Goal: Task Accomplishment & Management: Complete application form

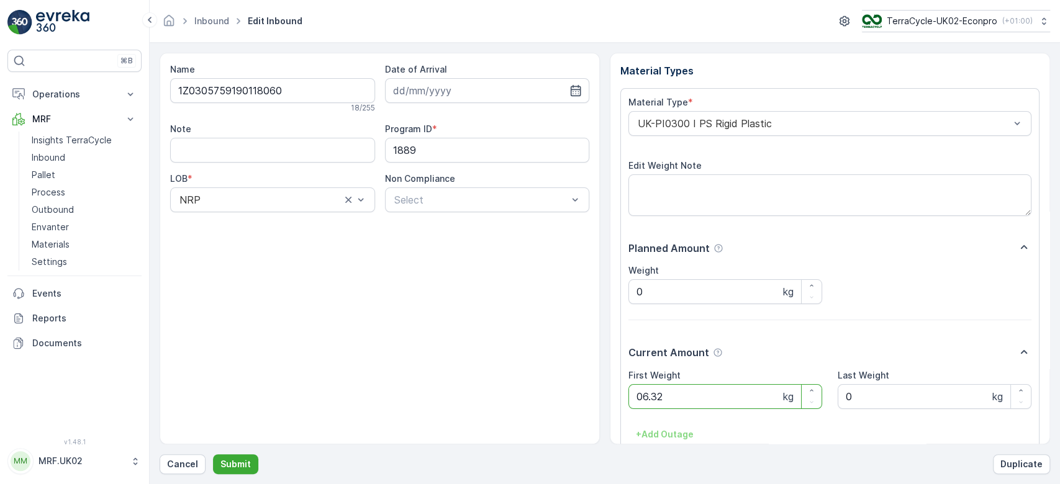
click at [213, 455] on button "Submit" at bounding box center [235, 465] width 45 height 20
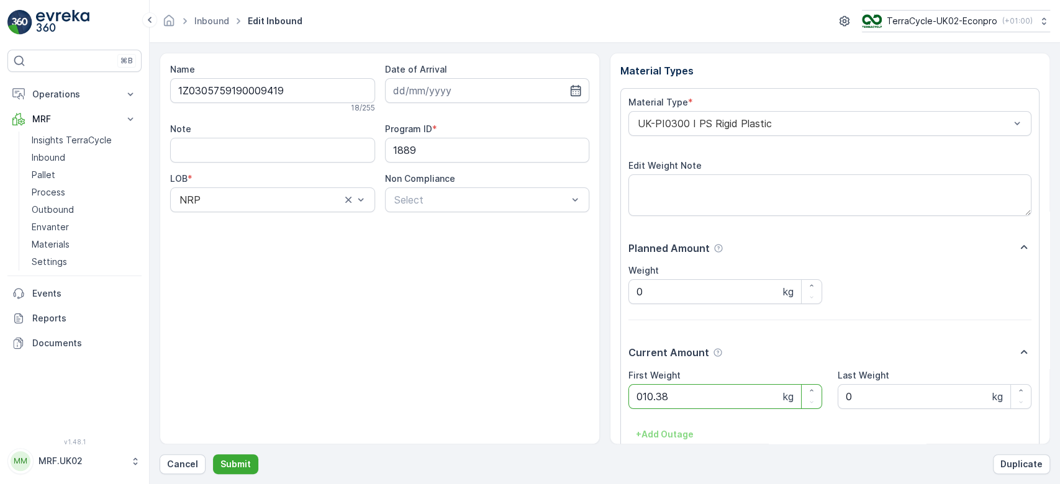
click at [213, 455] on button "Submit" at bounding box center [235, 465] width 45 height 20
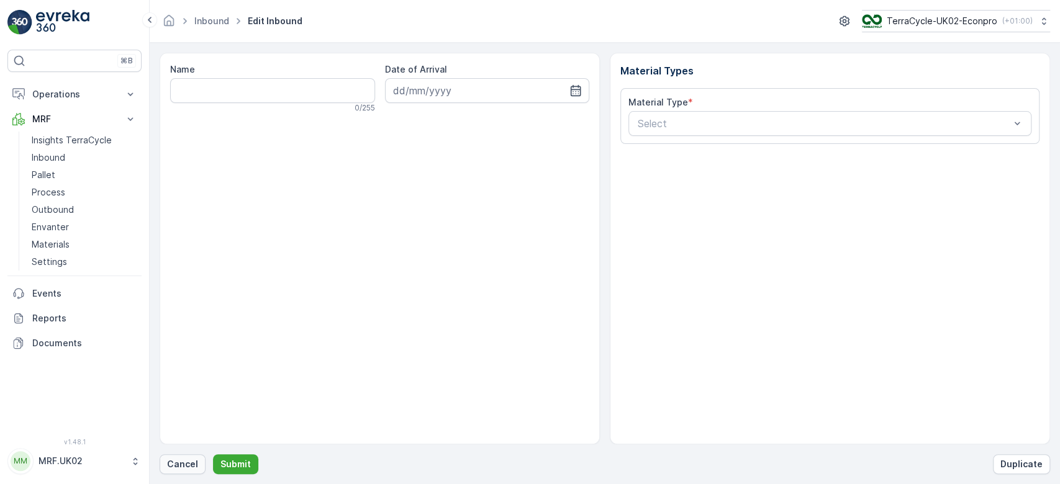
click at [183, 459] on p "Cancel" at bounding box center [182, 464] width 31 height 12
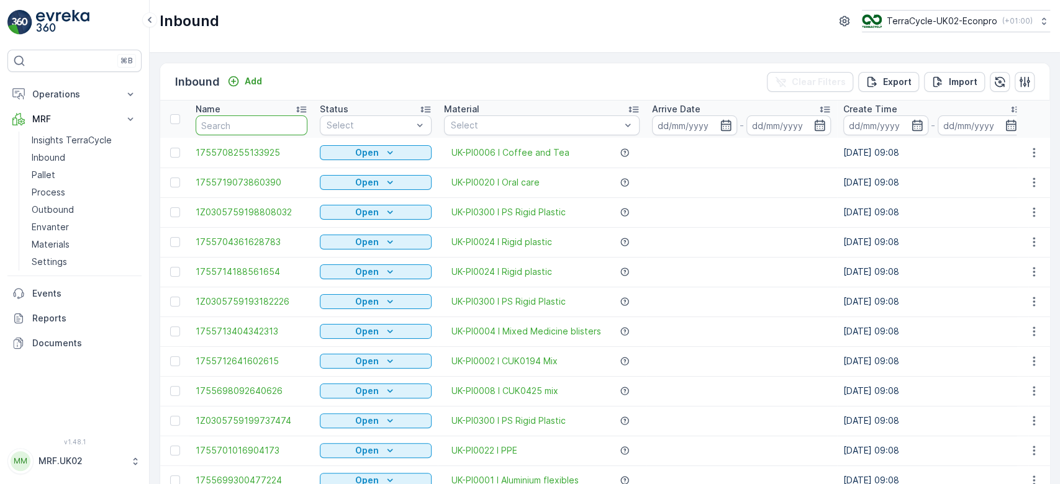
click at [247, 125] on input "text" at bounding box center [252, 125] width 112 height 20
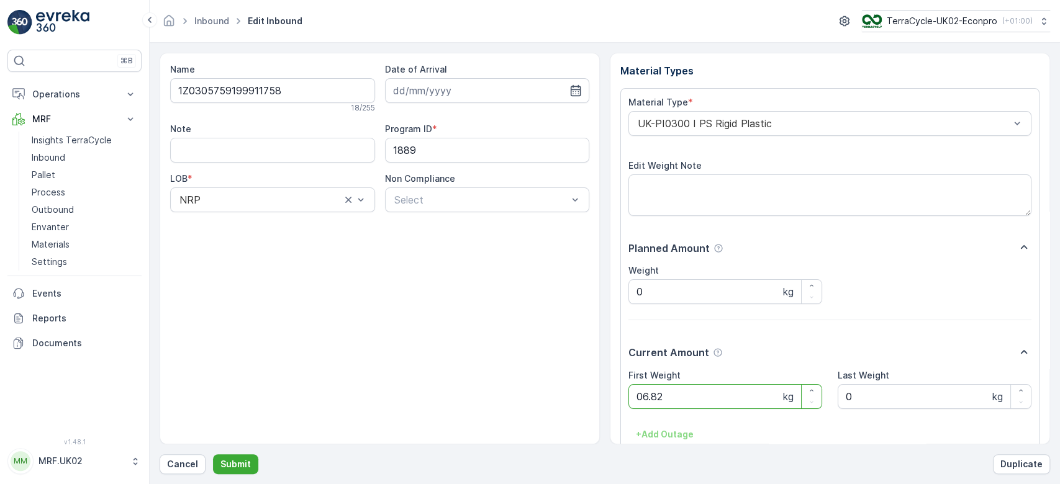
click at [213, 455] on button "Submit" at bounding box center [235, 465] width 45 height 20
click at [815, 115] on div "UK-PI0014 I Inhalers" at bounding box center [829, 123] width 403 height 25
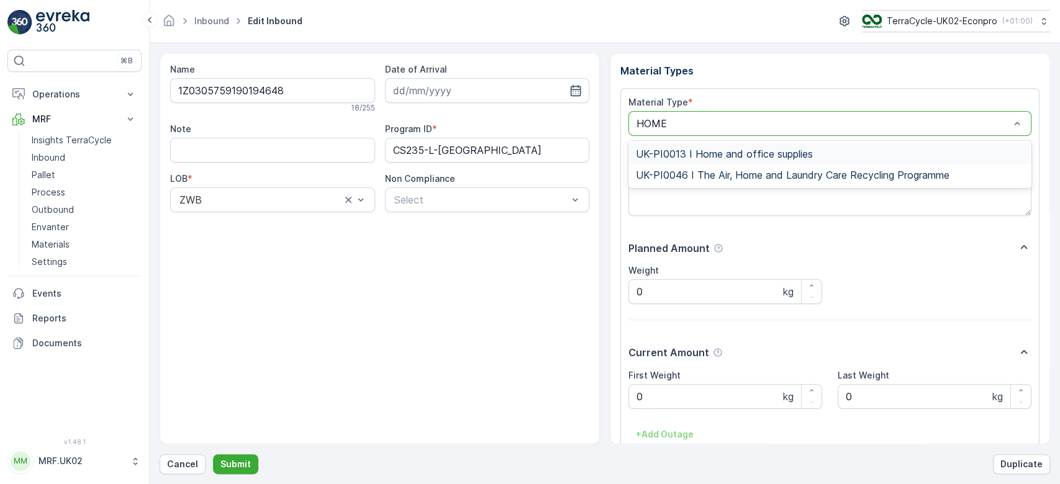
type input "HOME"
click at [781, 155] on span "UK-PI0013 I Home and office supplies" at bounding box center [724, 153] width 177 height 11
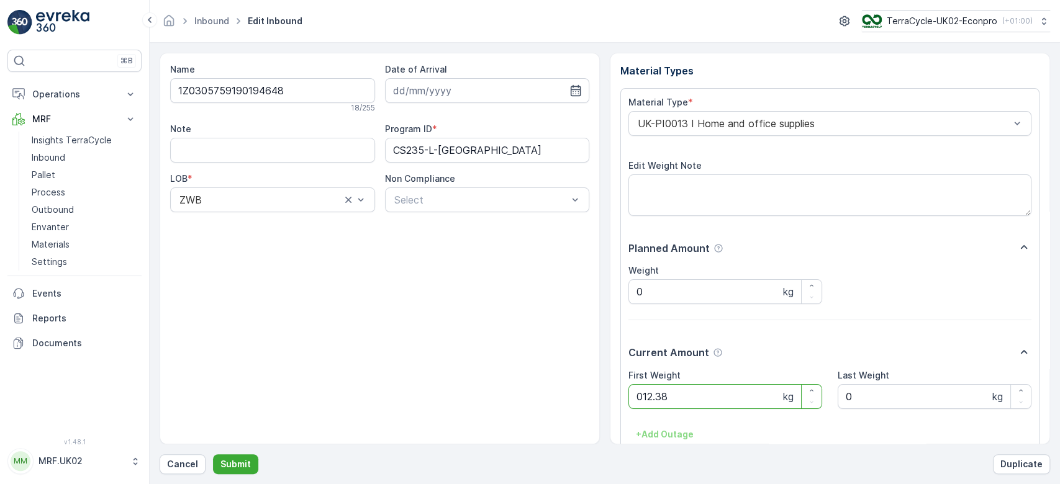
click at [213, 455] on button "Submit" at bounding box center [235, 465] width 45 height 20
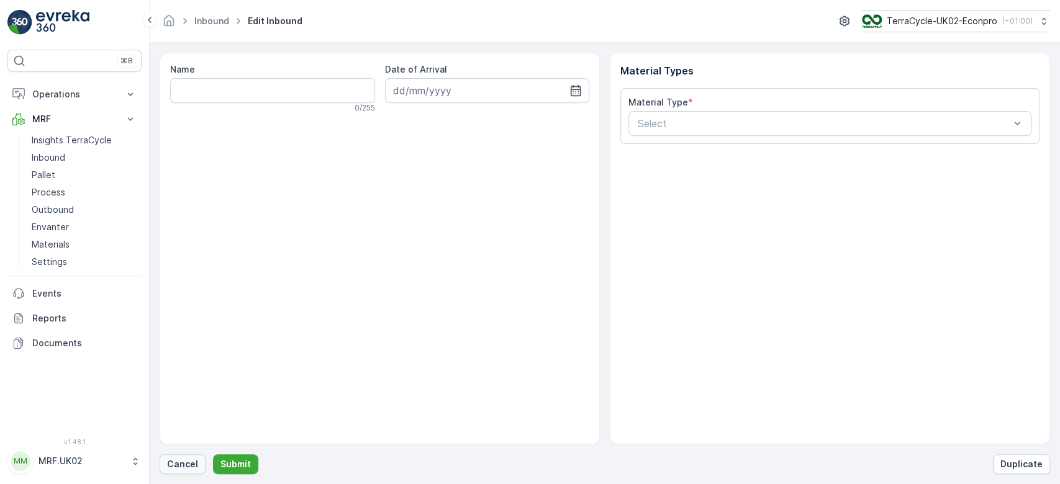
click at [193, 459] on p "Cancel" at bounding box center [182, 464] width 31 height 12
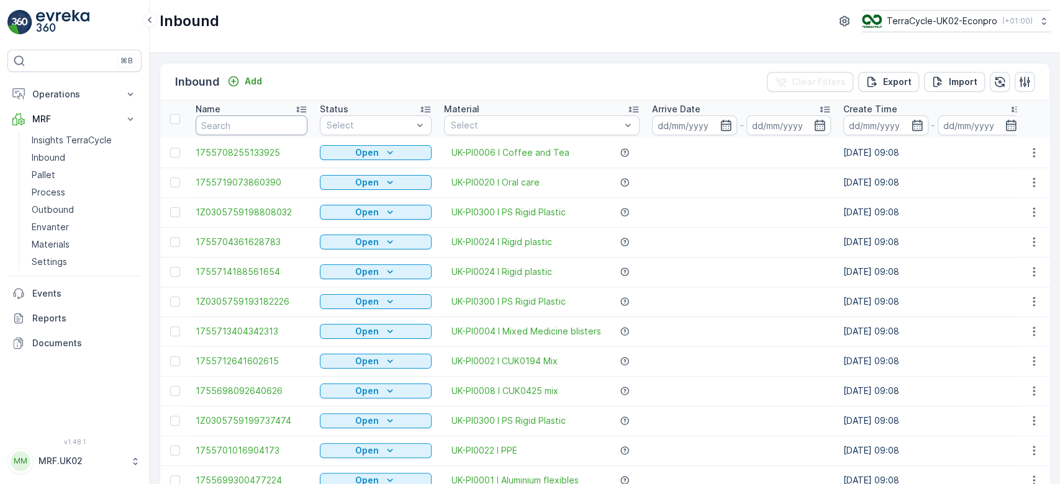
click at [218, 124] on input "text" at bounding box center [252, 125] width 112 height 20
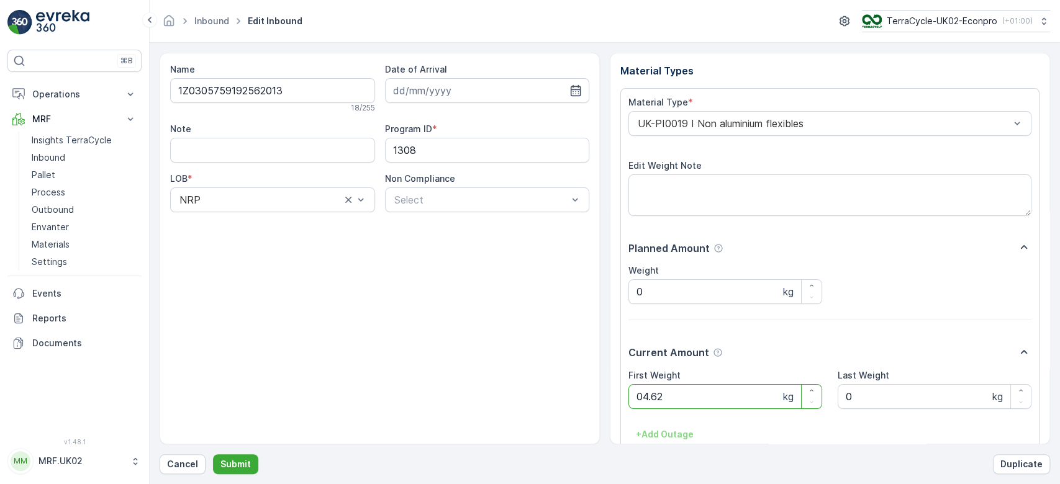
click at [213, 455] on button "Submit" at bounding box center [235, 465] width 45 height 20
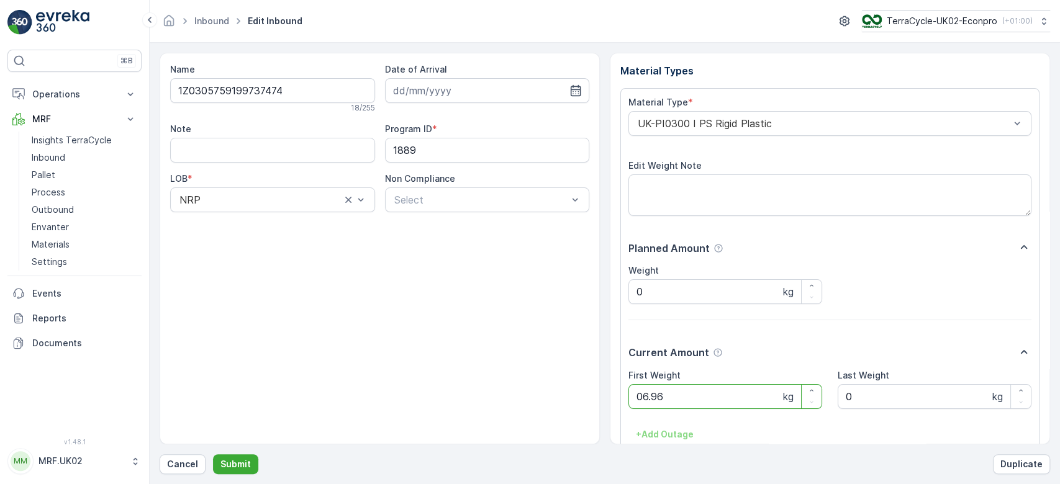
click at [213, 455] on button "Submit" at bounding box center [235, 465] width 45 height 20
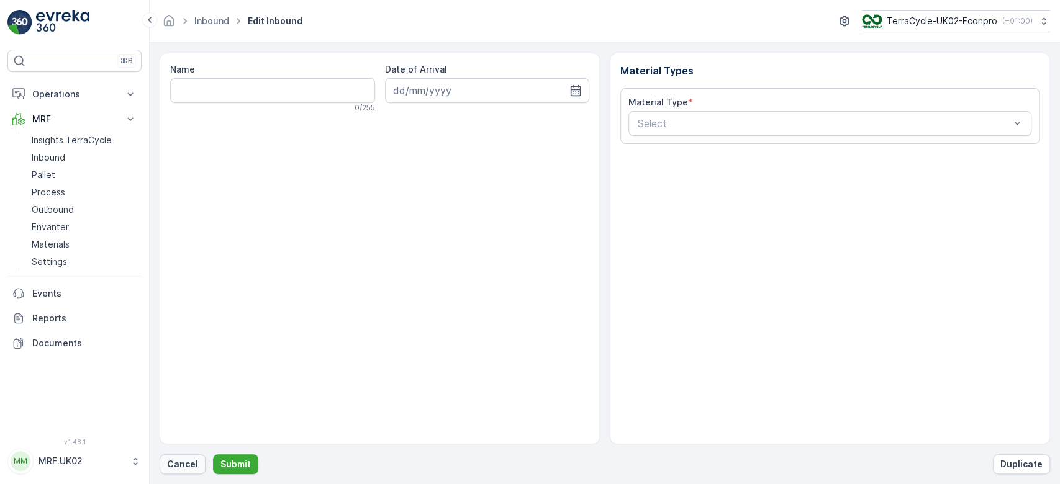
click at [189, 462] on p "Cancel" at bounding box center [182, 464] width 31 height 12
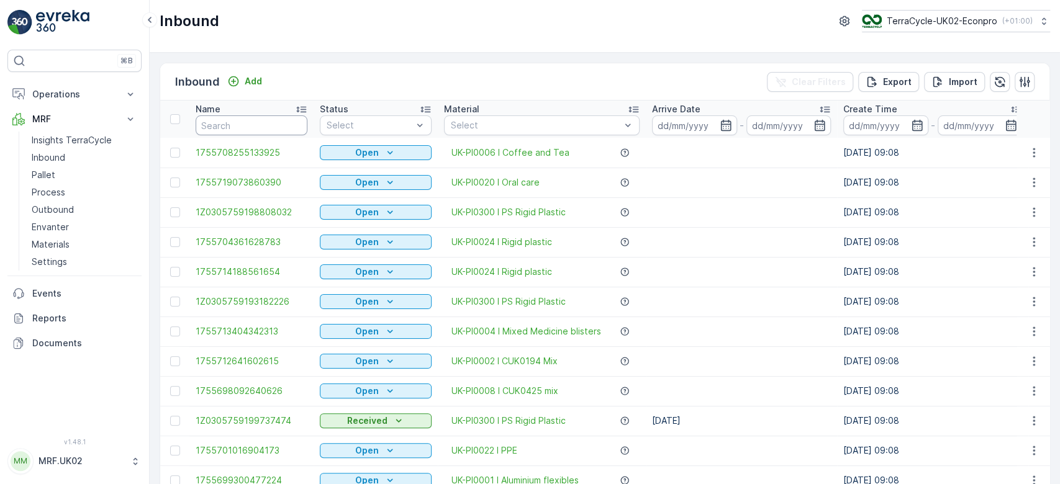
click at [229, 128] on input "text" at bounding box center [252, 125] width 112 height 20
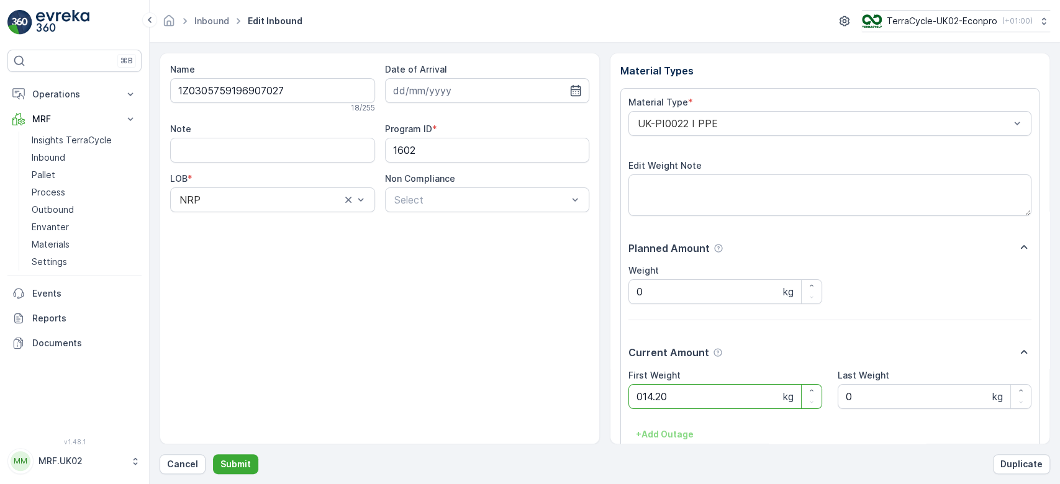
click at [213, 455] on button "Submit" at bounding box center [235, 465] width 45 height 20
click at [428, 199] on div at bounding box center [481, 199] width 176 height 11
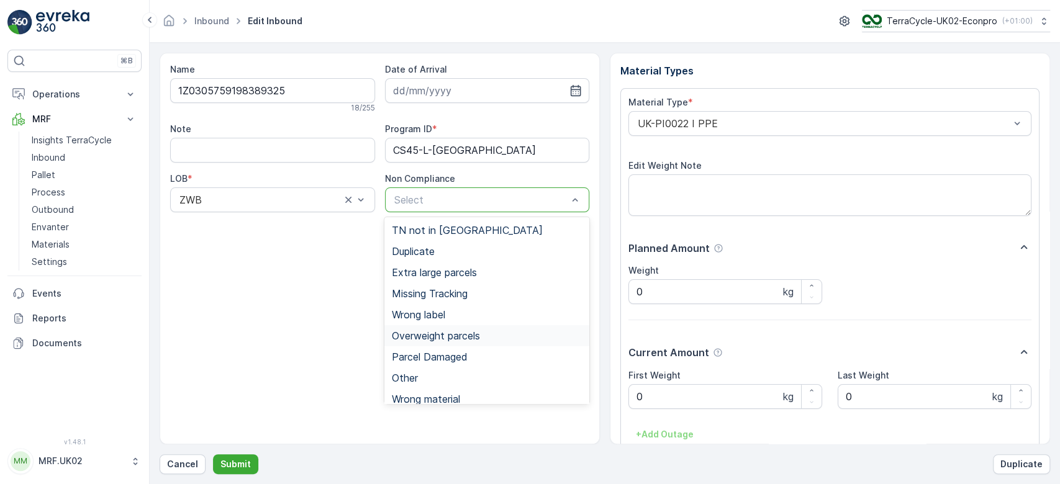
click at [445, 331] on span "Overweight parcels" at bounding box center [436, 335] width 88 height 11
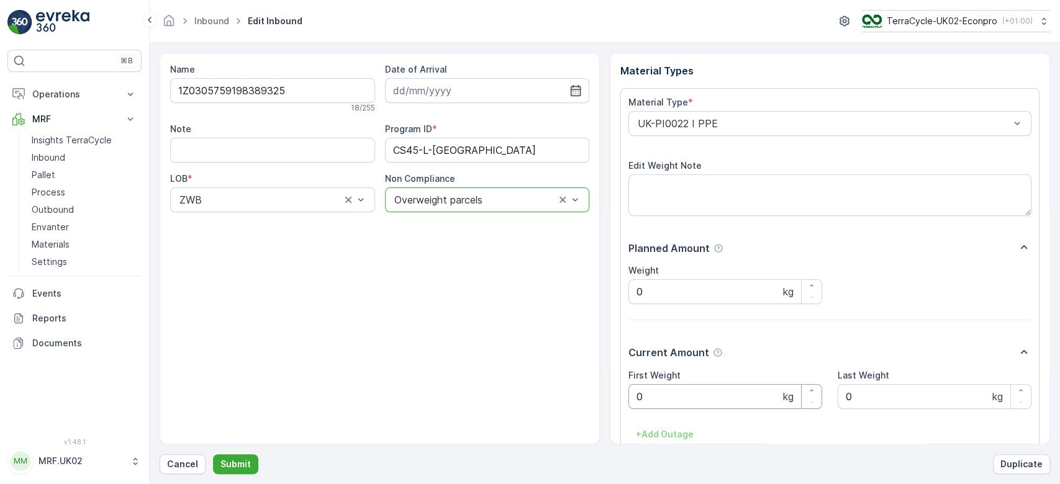
click at [681, 400] on Weight "0" at bounding box center [725, 396] width 194 height 25
click at [213, 455] on button "Submit" at bounding box center [235, 465] width 45 height 20
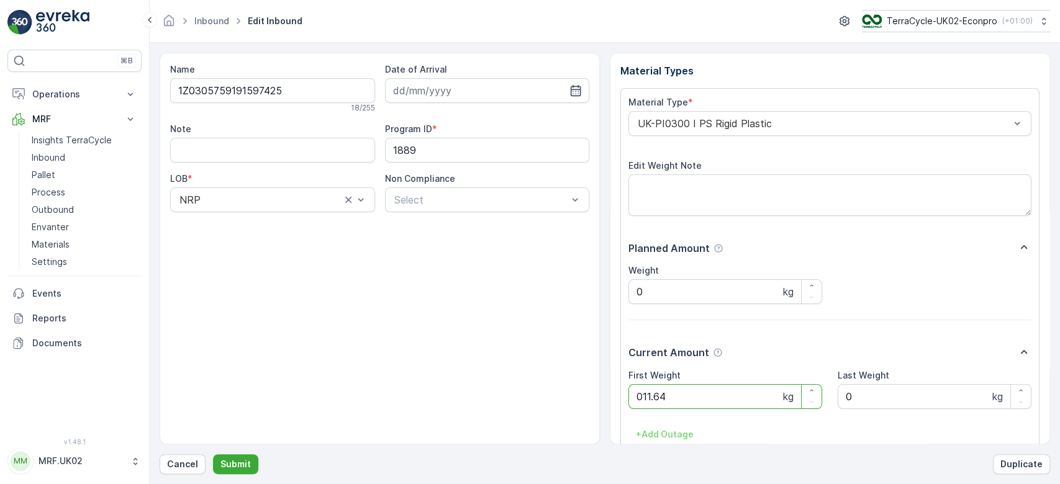
click at [213, 455] on button "Submit" at bounding box center [235, 465] width 45 height 20
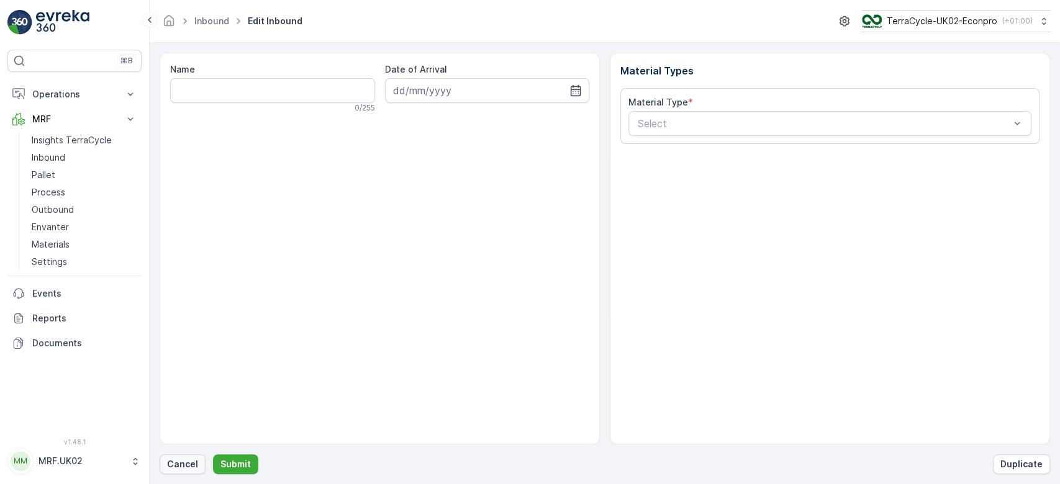
click at [179, 469] on p "Cancel" at bounding box center [182, 464] width 31 height 12
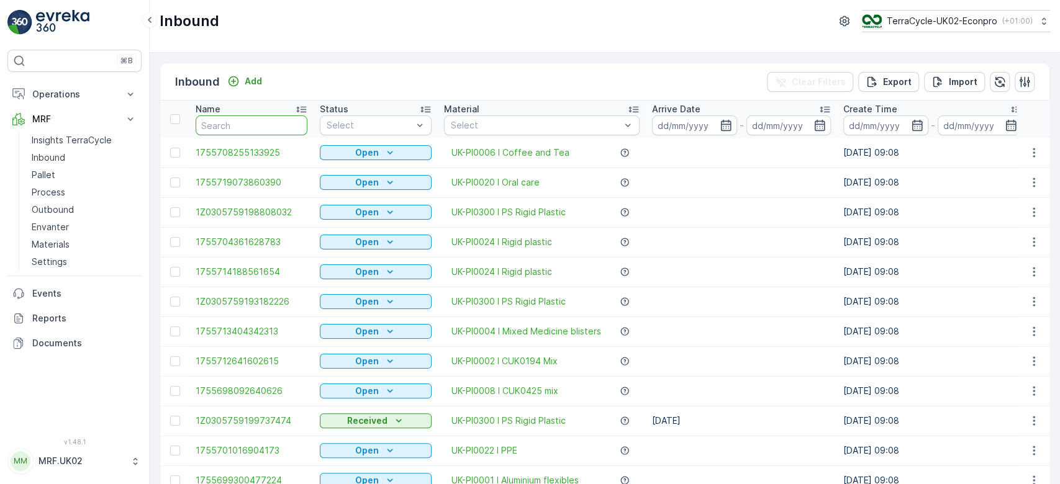
click at [235, 129] on input "text" at bounding box center [252, 125] width 112 height 20
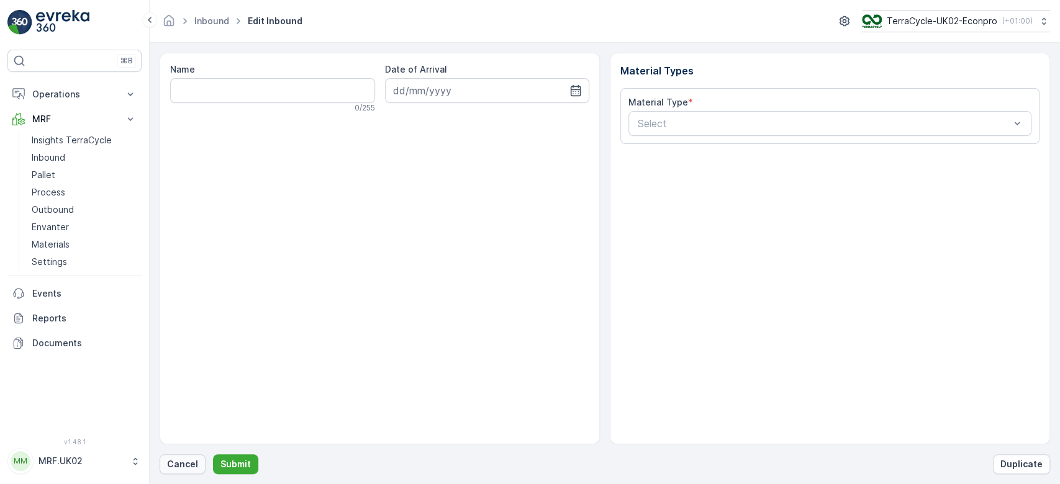
click at [184, 466] on p "Cancel" at bounding box center [182, 464] width 31 height 12
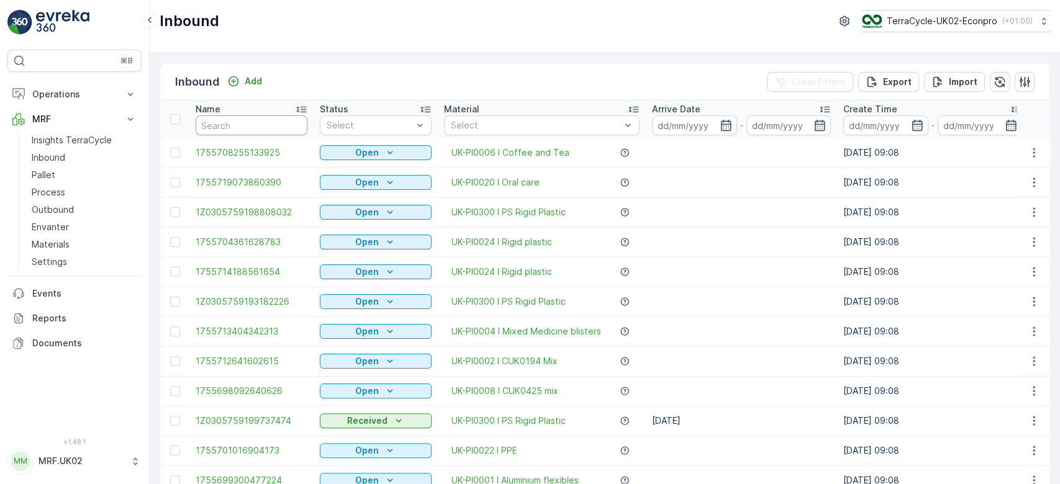
click at [263, 125] on input "text" at bounding box center [252, 125] width 112 height 20
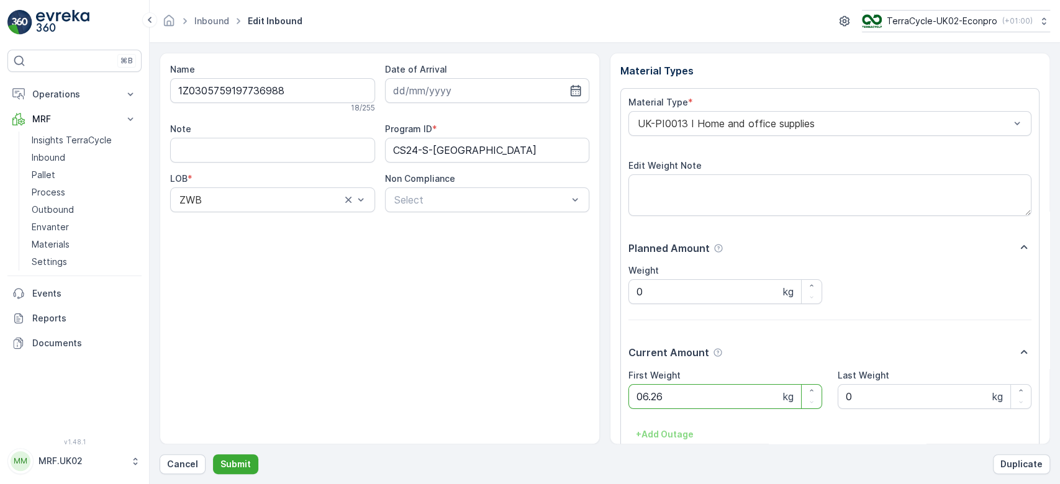
click at [213, 455] on button "Submit" at bounding box center [235, 465] width 45 height 20
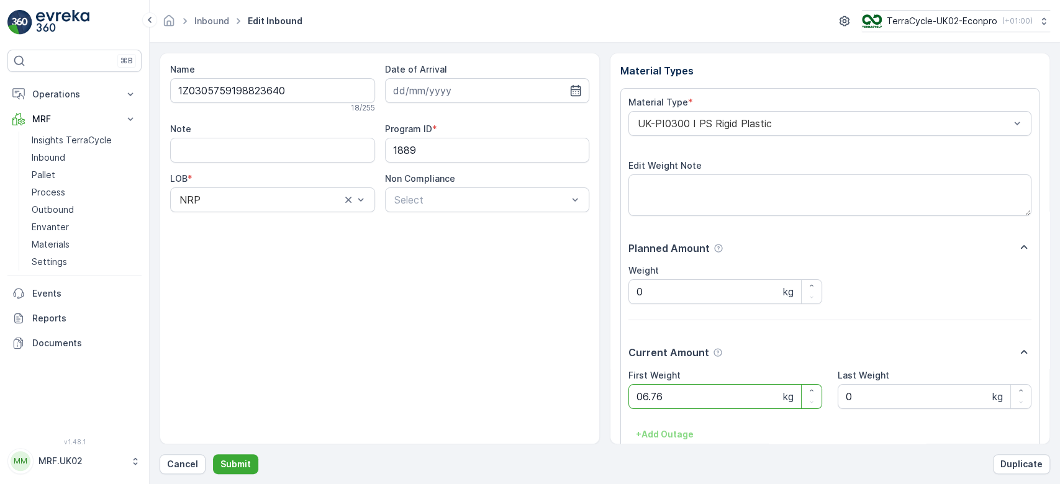
click at [213, 455] on button "Submit" at bounding box center [235, 465] width 45 height 20
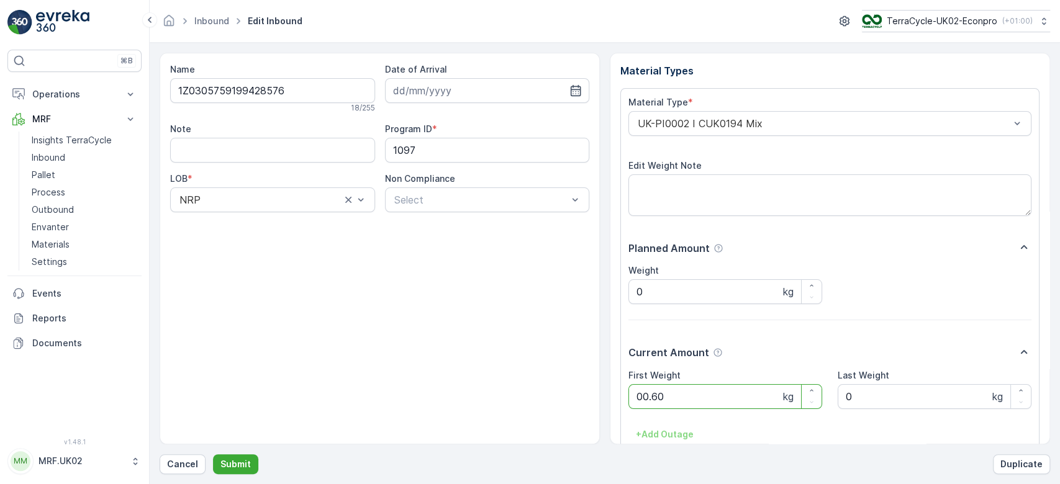
click at [213, 455] on button "Submit" at bounding box center [235, 465] width 45 height 20
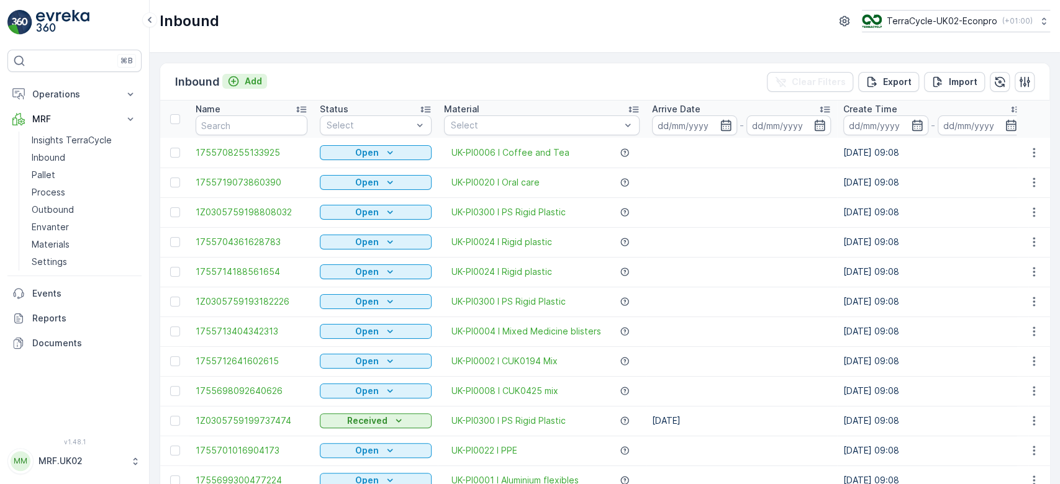
click at [253, 79] on p "Add" at bounding box center [253, 81] width 17 height 12
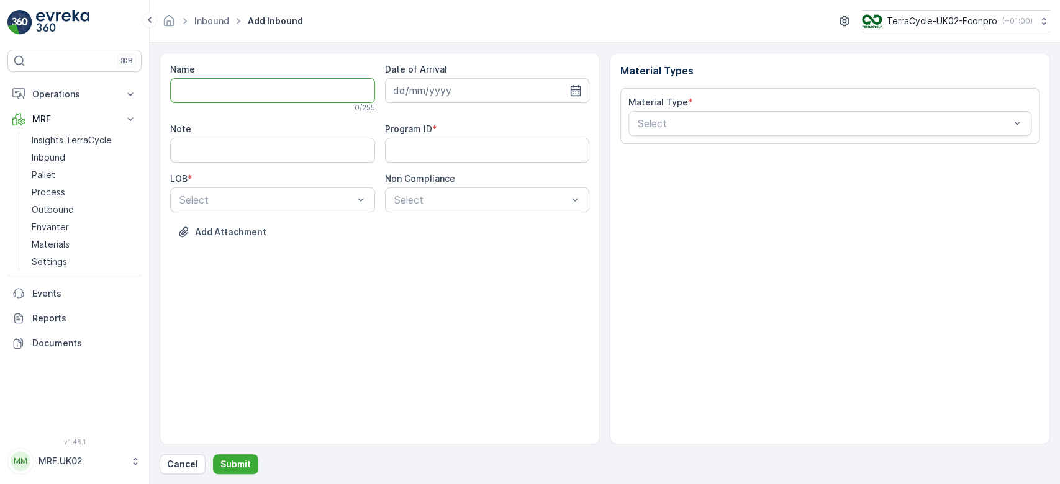
click at [250, 90] on input "Name" at bounding box center [272, 90] width 205 height 25
type input "1Z0305759146615669"
click at [213, 455] on button "Submit" at bounding box center [235, 465] width 45 height 20
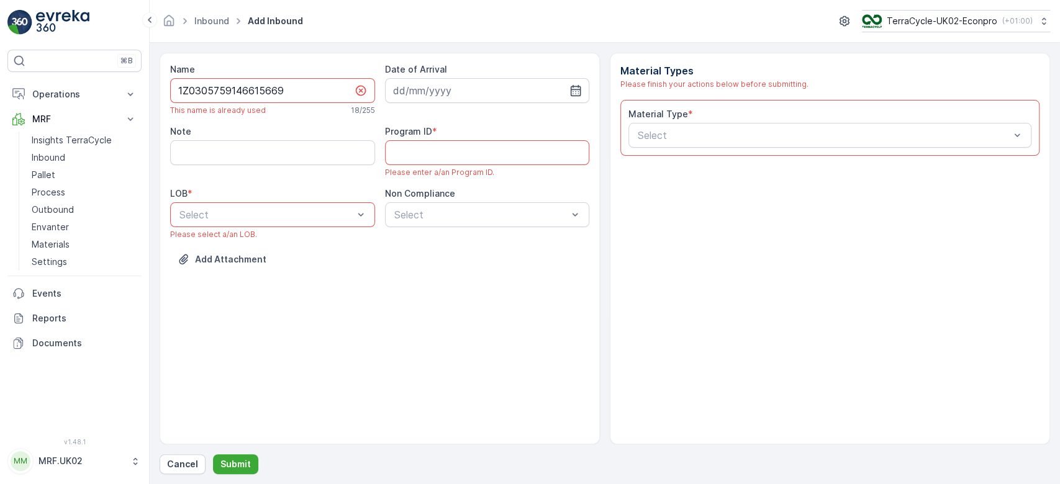
drag, startPoint x: 293, startPoint y: 83, endPoint x: 160, endPoint y: 87, distance: 133.6
click at [160, 87] on div "Name 1Z0305759146615669 This name is already used 18 / 255 Date of Arrival Note…" at bounding box center [380, 249] width 440 height 392
click at [187, 458] on button "Cancel" at bounding box center [183, 465] width 46 height 20
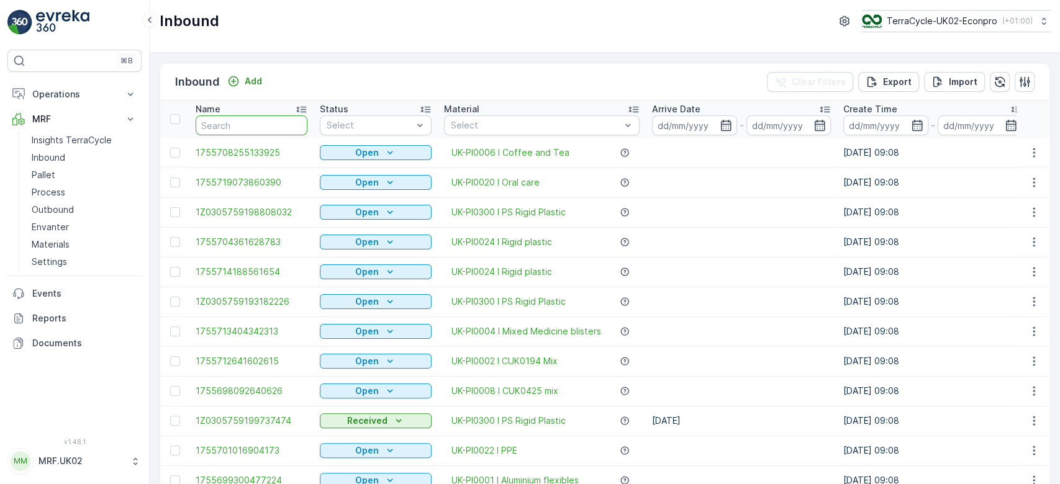
paste input "1Z0305759146615669"
type input "1Z0305759146615669"
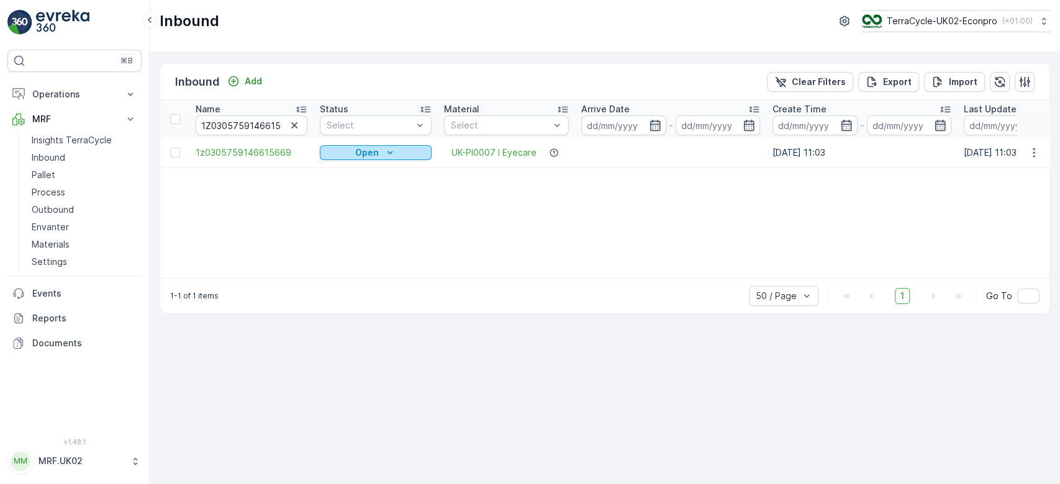
click at [366, 150] on p "Open" at bounding box center [367, 153] width 24 height 12
click at [345, 186] on span "Scanned" at bounding box center [345, 188] width 37 height 12
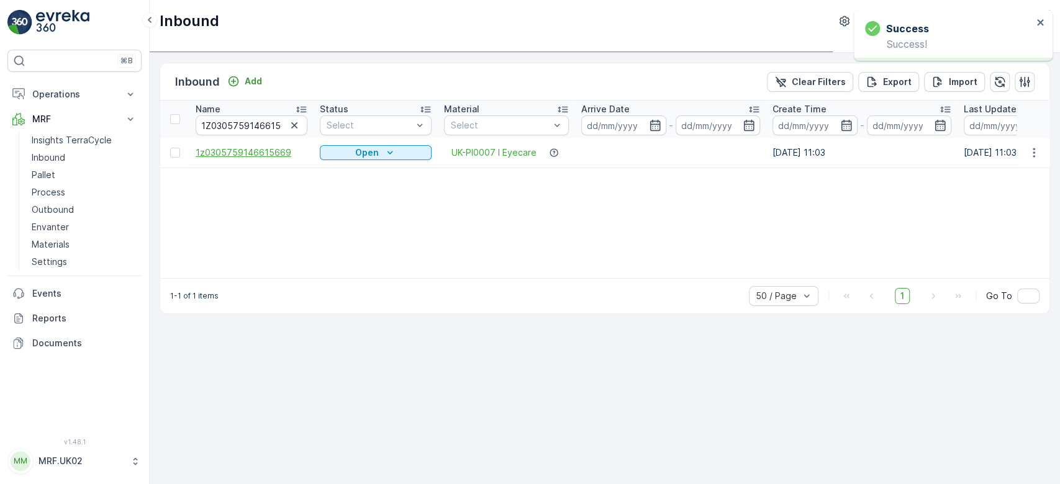
click at [256, 151] on span "1z0305759146615669" at bounding box center [252, 153] width 112 height 12
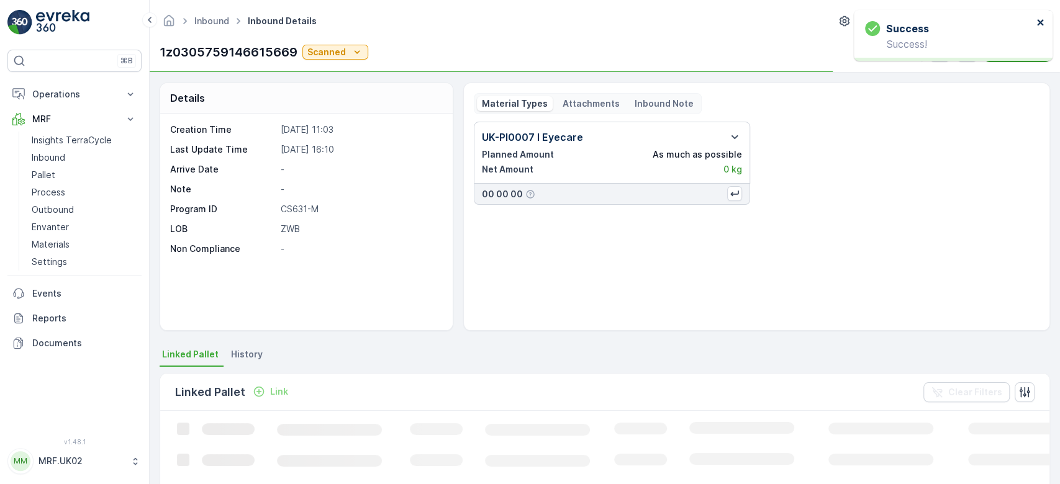
click at [1038, 22] on icon "close" at bounding box center [1040, 22] width 9 height 10
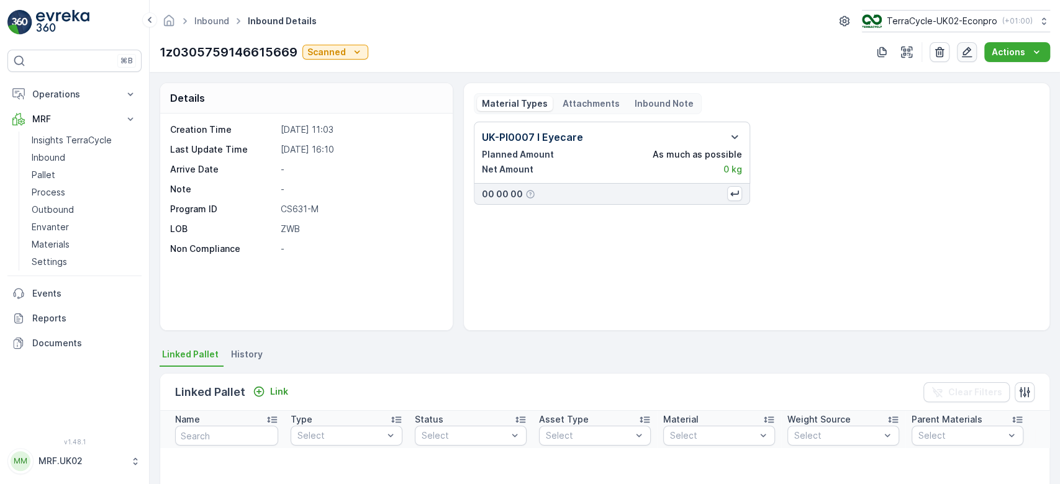
click at [969, 48] on icon "button" at bounding box center [967, 52] width 11 height 11
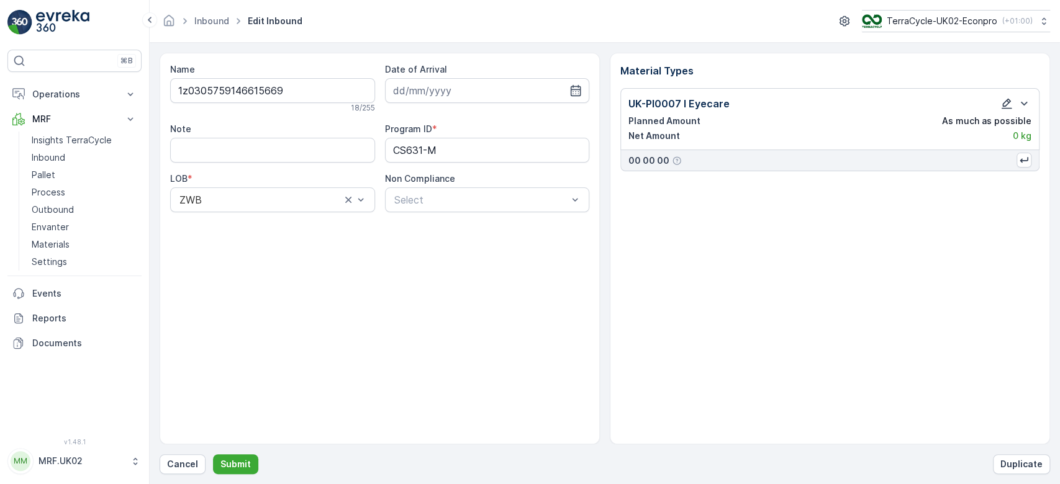
click at [1003, 106] on icon "button" at bounding box center [1007, 104] width 11 height 11
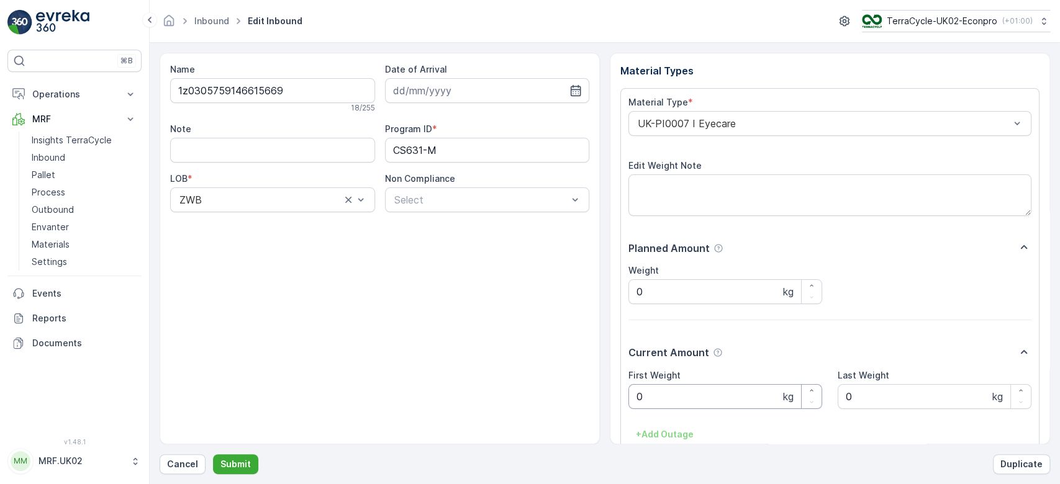
click at [729, 394] on Weight "0" at bounding box center [725, 396] width 194 height 25
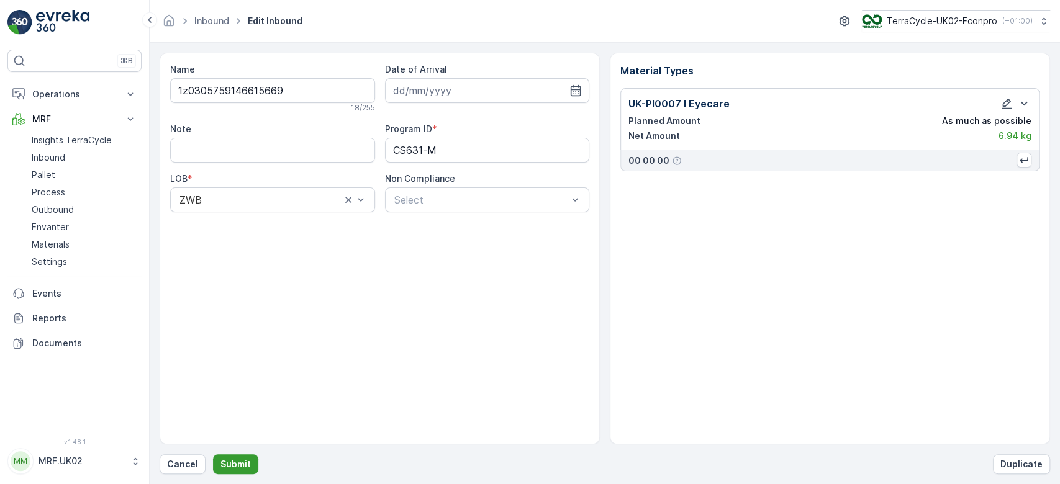
click at [238, 466] on p "Submit" at bounding box center [235, 464] width 30 height 12
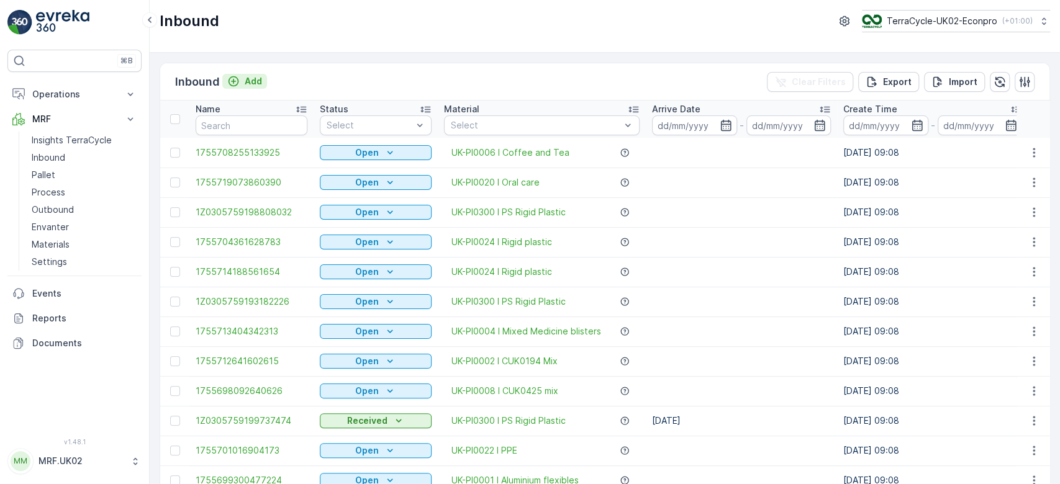
click at [240, 79] on div "Add" at bounding box center [244, 81] width 35 height 12
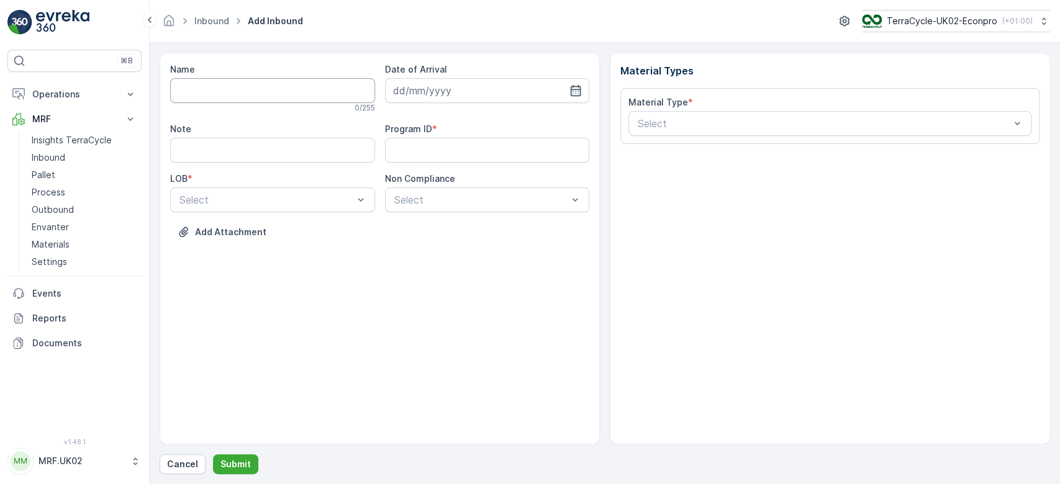
click at [234, 91] on input "Name" at bounding box center [272, 90] width 205 height 25
type input "1Z0305759147935133"
click at [213, 455] on button "Submit" at bounding box center [235, 465] width 45 height 20
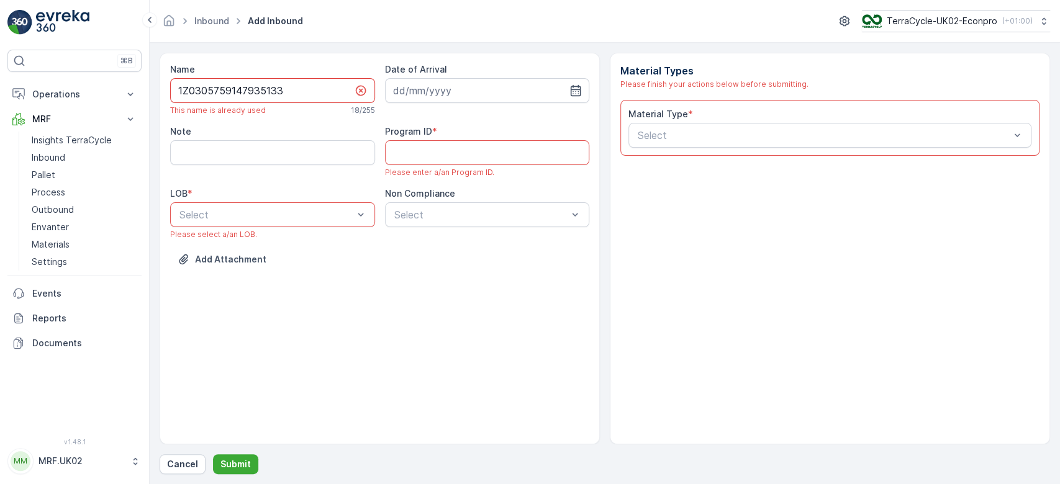
drag, startPoint x: 282, startPoint y: 91, endPoint x: 170, endPoint y: 91, distance: 111.8
click at [170, 91] on input "1Z0305759147935133" at bounding box center [272, 90] width 205 height 25
click at [178, 462] on p "Cancel" at bounding box center [182, 464] width 31 height 12
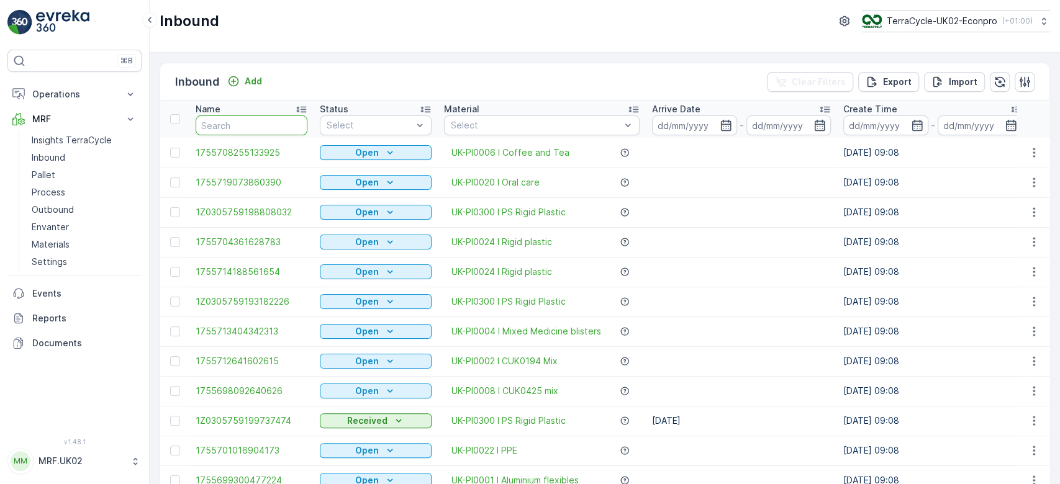
paste input "1Z0305759147935133"
type input "1Z0305759147935133"
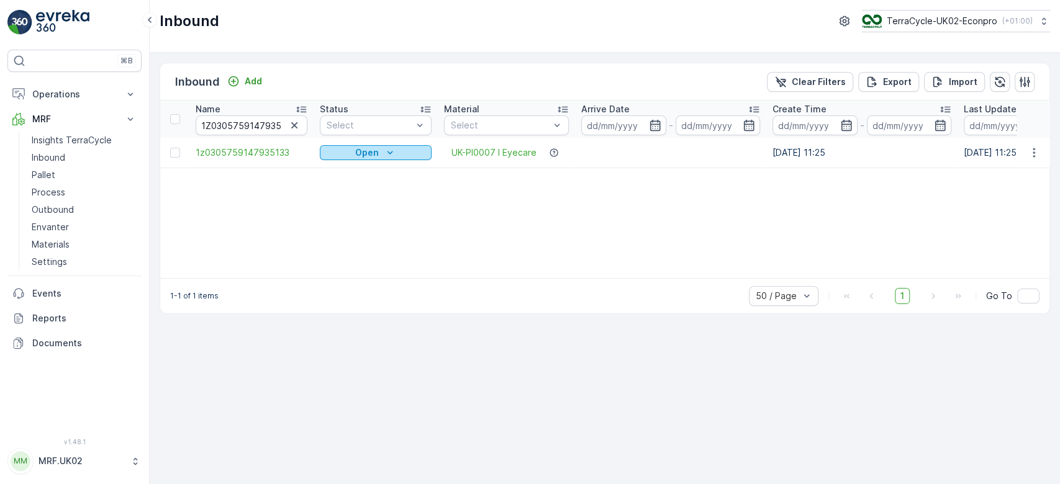
click at [376, 158] on p "Open" at bounding box center [367, 153] width 24 height 12
click at [346, 186] on span "Scanned" at bounding box center [345, 188] width 37 height 12
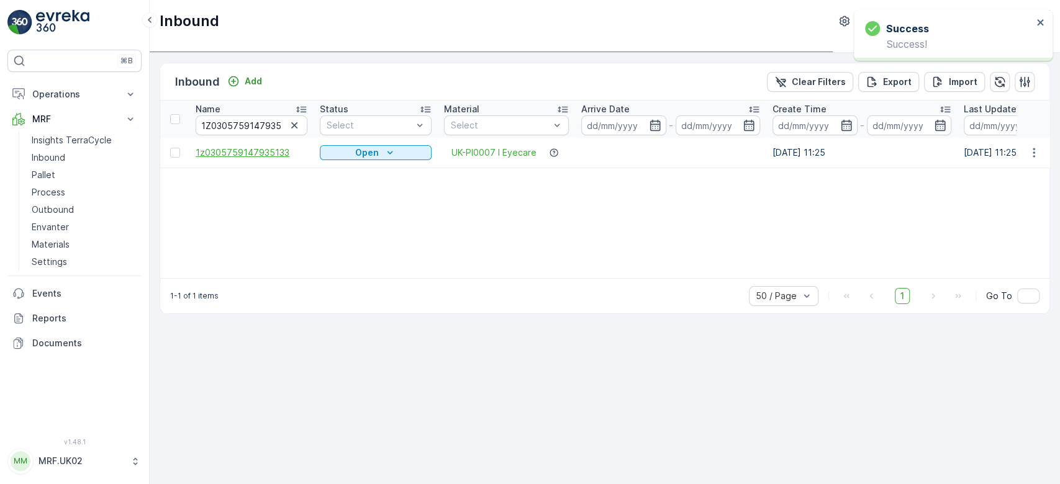
click at [255, 151] on span "1z0305759147935133" at bounding box center [252, 153] width 112 height 12
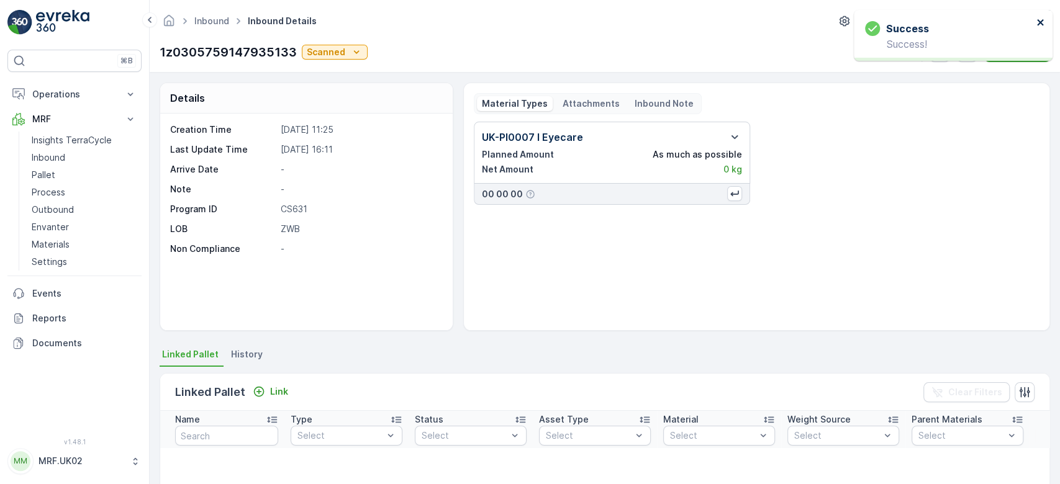
click at [1043, 20] on icon "close" at bounding box center [1040, 22] width 9 height 10
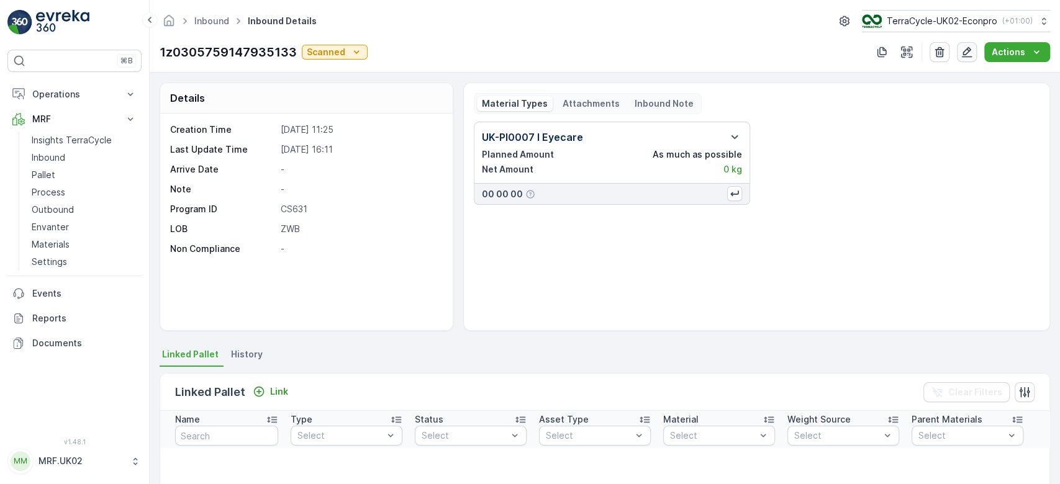
click at [967, 47] on icon "button" at bounding box center [967, 52] width 12 height 12
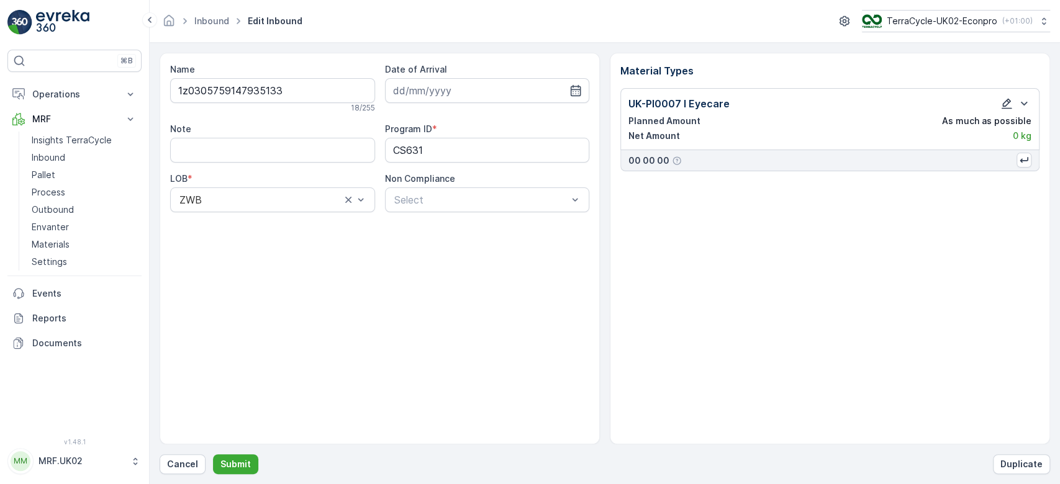
click at [1007, 104] on icon "button" at bounding box center [1007, 104] width 11 height 11
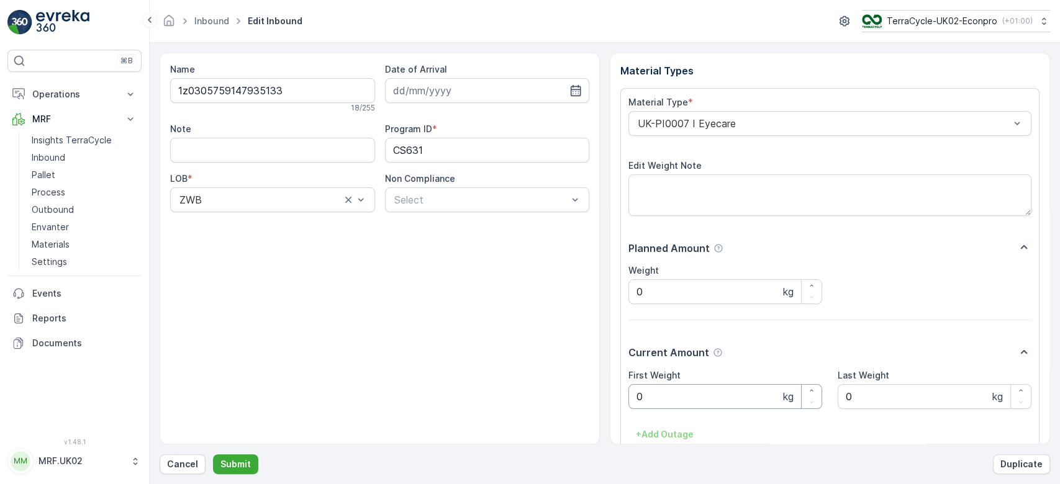
click at [661, 395] on Weight "0" at bounding box center [725, 396] width 194 height 25
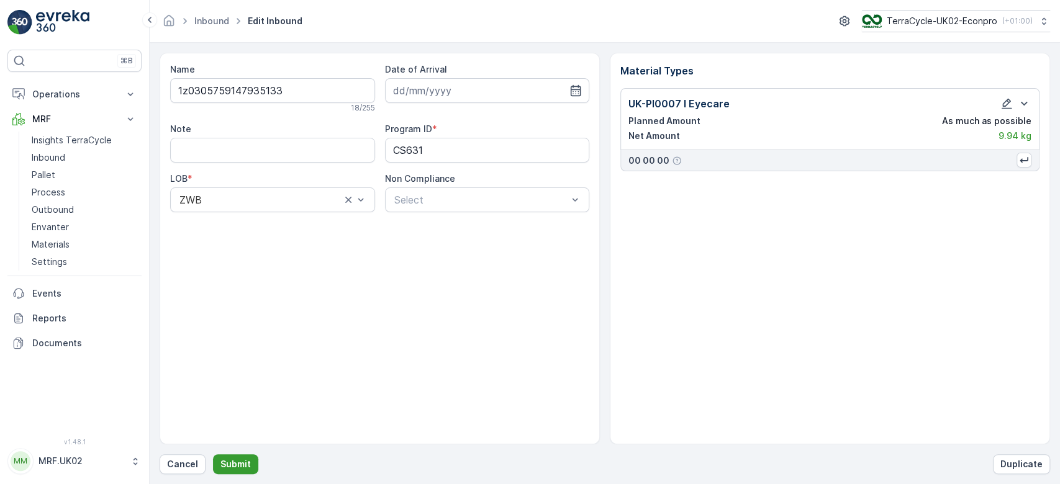
click at [232, 468] on p "Submit" at bounding box center [235, 464] width 30 height 12
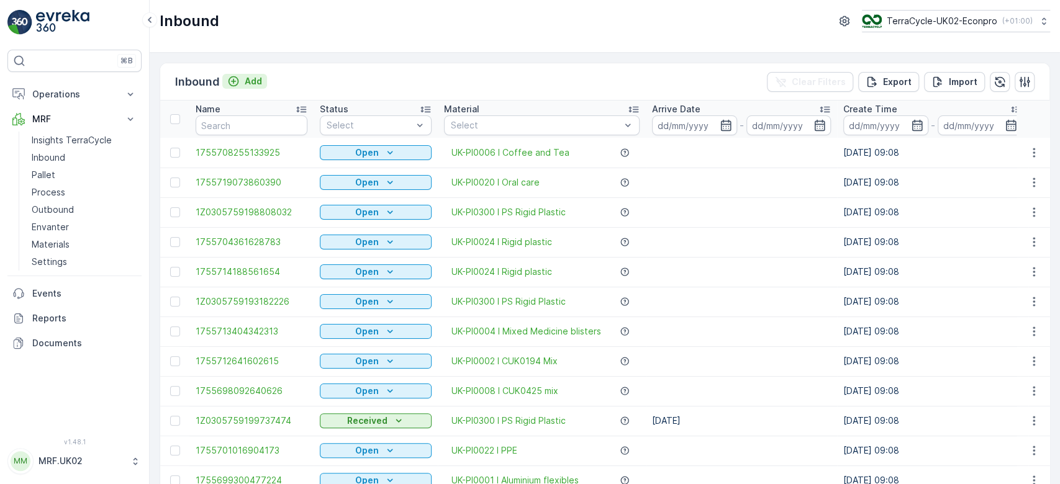
click at [251, 77] on p "Add" at bounding box center [253, 81] width 17 height 12
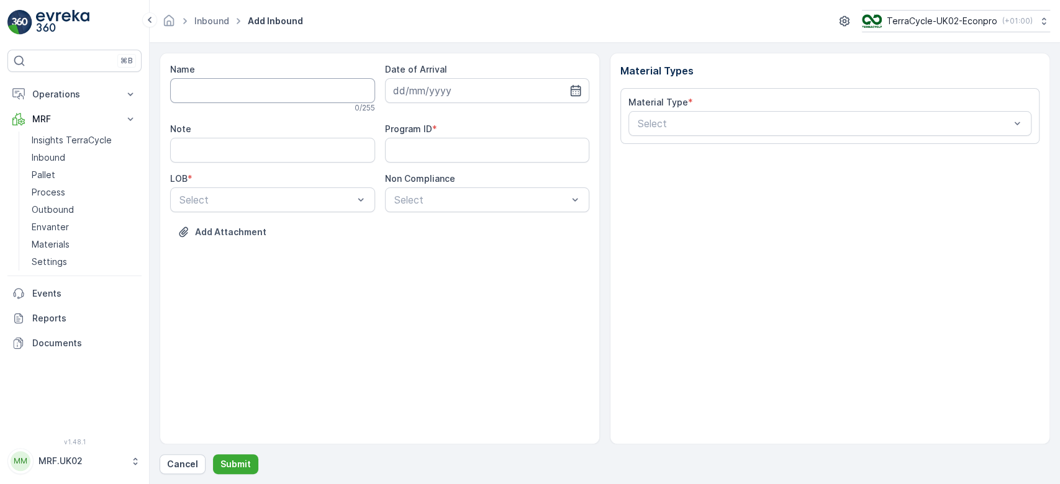
click at [240, 91] on input "Name" at bounding box center [272, 90] width 205 height 25
type input "1Z0305759147234908"
click at [213, 455] on button "Submit" at bounding box center [235, 465] width 45 height 20
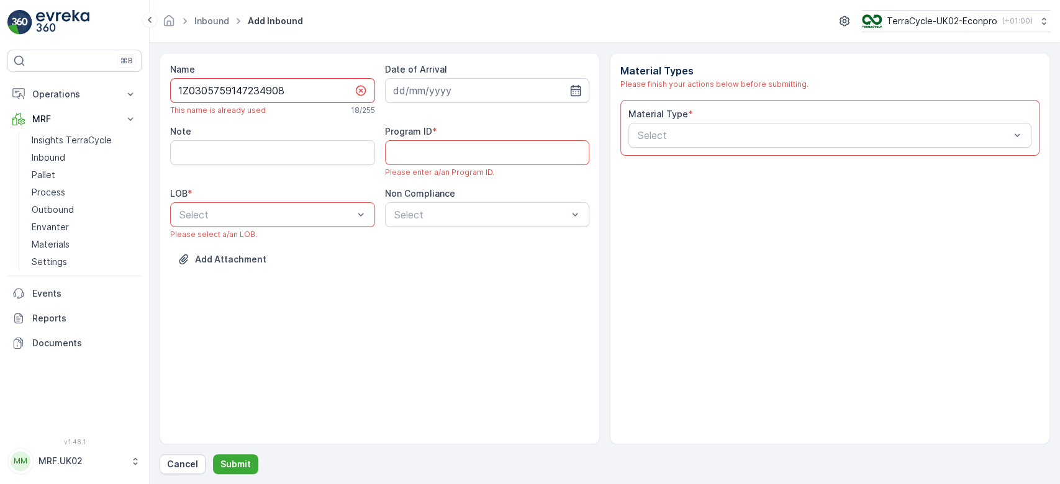
drag, startPoint x: 286, startPoint y: 92, endPoint x: 156, endPoint y: 94, distance: 130.4
click at [156, 94] on form "Name 1Z0305759147234908 This name is already used 18 / 255 Date of Arrival Note…" at bounding box center [605, 263] width 910 height 441
click at [174, 459] on p "Cancel" at bounding box center [182, 464] width 31 height 12
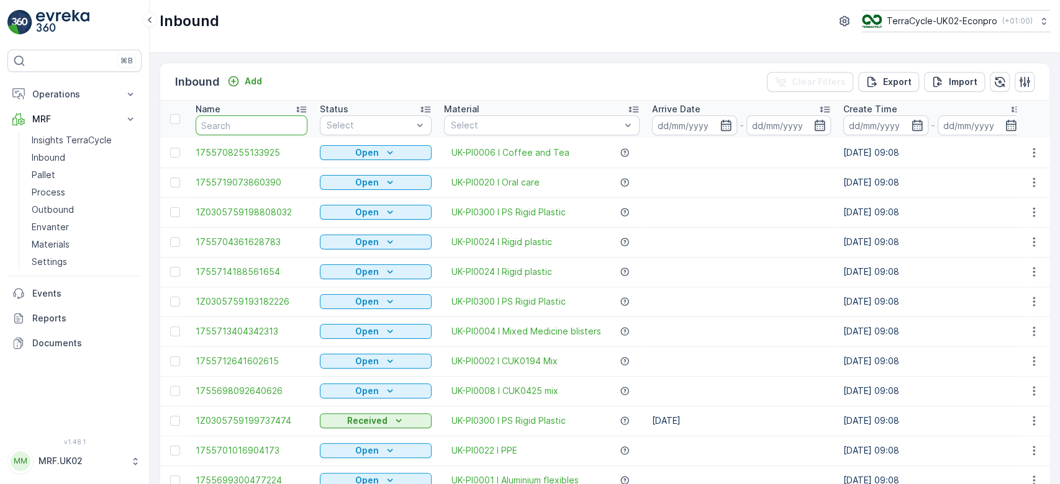
paste input "1Z0305759147234908"
type input "1Z0305759147234908"
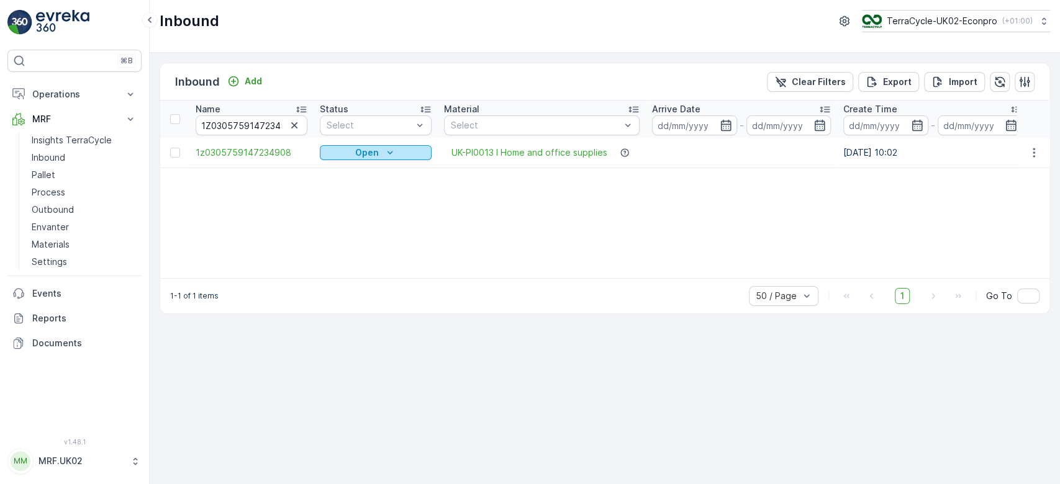
click at [364, 148] on p "Open" at bounding box center [367, 153] width 24 height 12
click at [345, 188] on span "Scanned" at bounding box center [345, 188] width 37 height 12
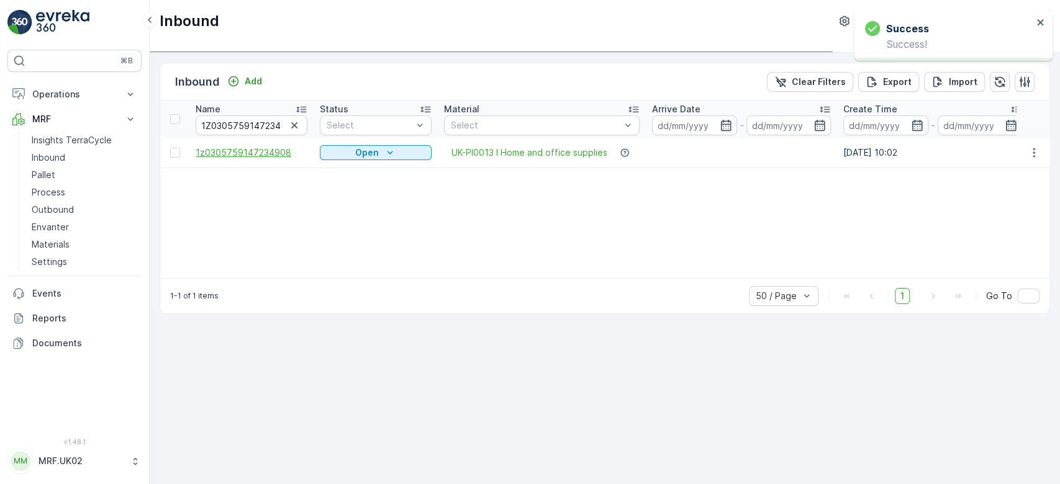
click at [254, 150] on span "1z0305759147234908" at bounding box center [252, 153] width 112 height 12
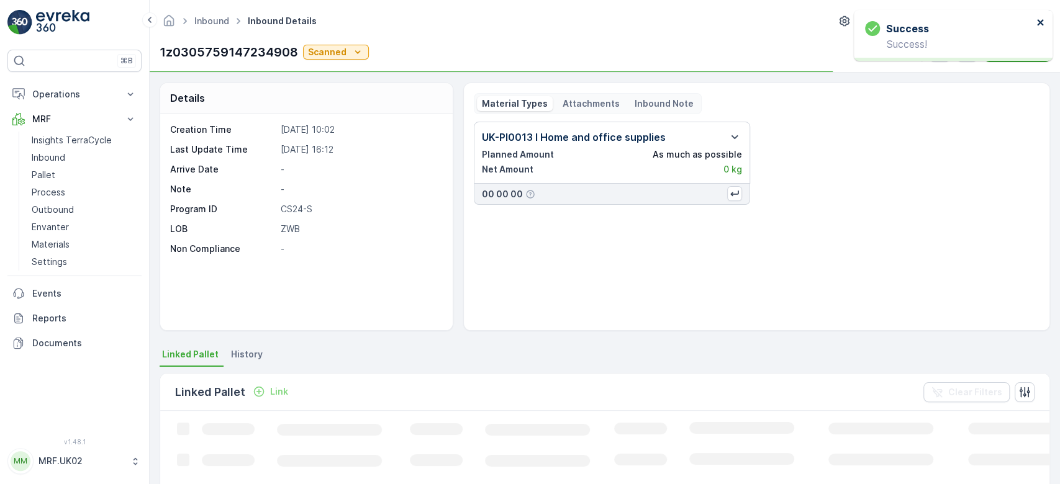
click at [1039, 20] on icon "close" at bounding box center [1040, 22] width 9 height 10
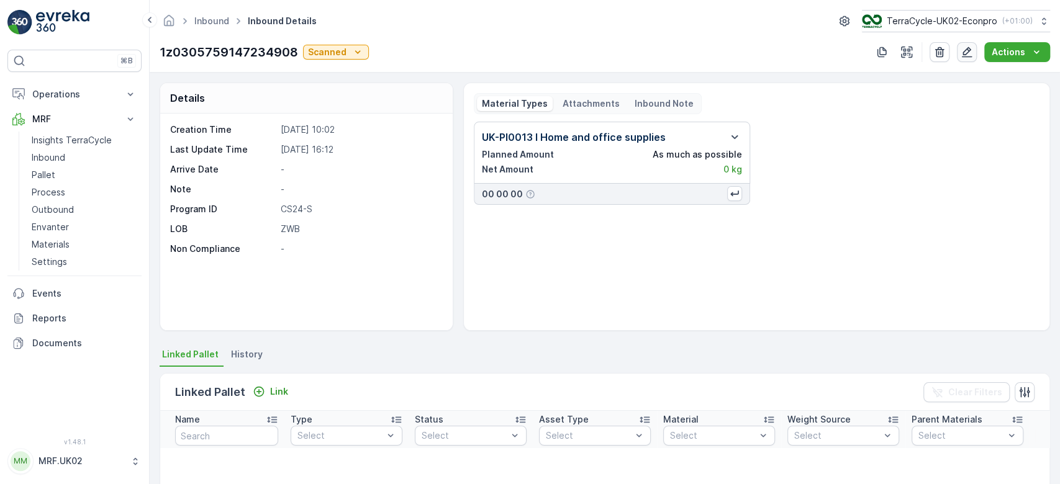
click at [967, 50] on icon "button" at bounding box center [967, 52] width 12 height 12
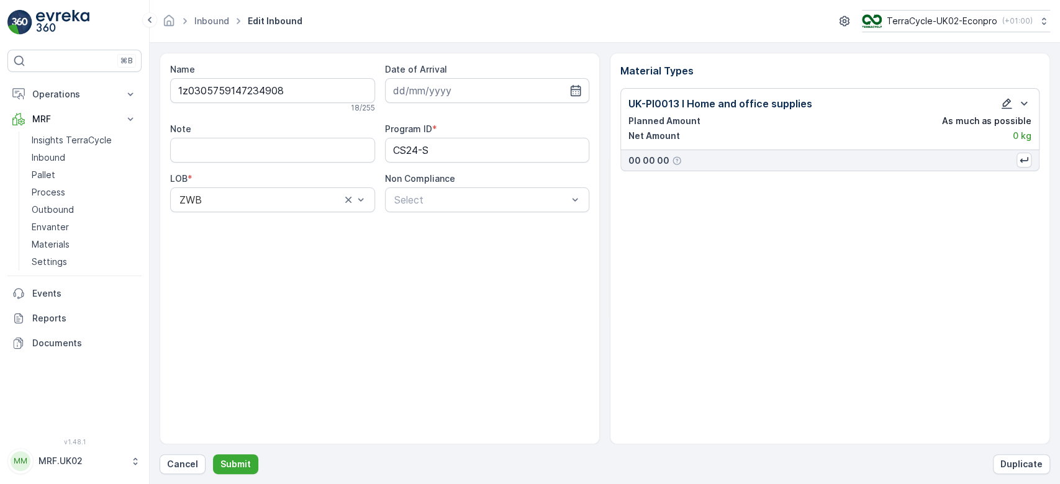
click at [1008, 101] on icon "button" at bounding box center [1006, 103] width 12 height 12
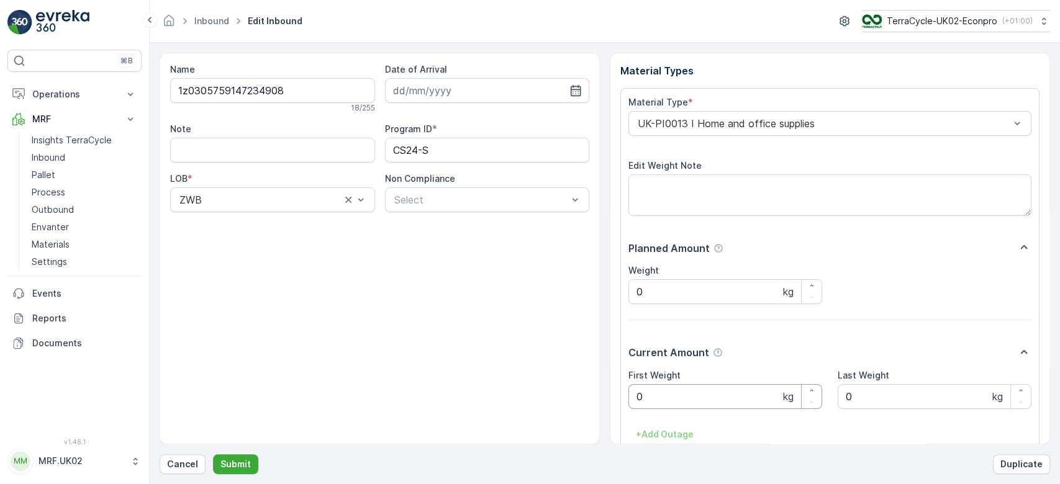
click at [666, 401] on Weight "0" at bounding box center [725, 396] width 194 height 25
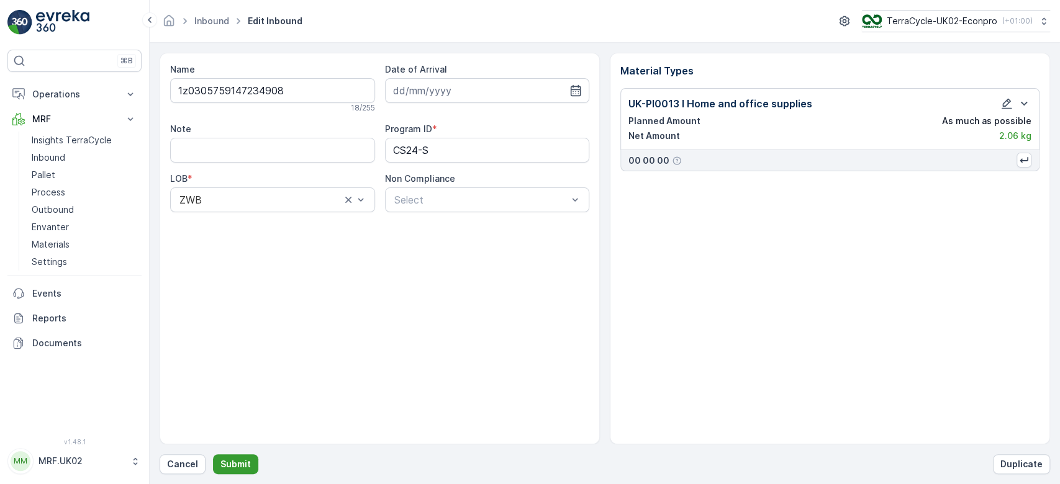
click at [235, 469] on p "Submit" at bounding box center [235, 464] width 30 height 12
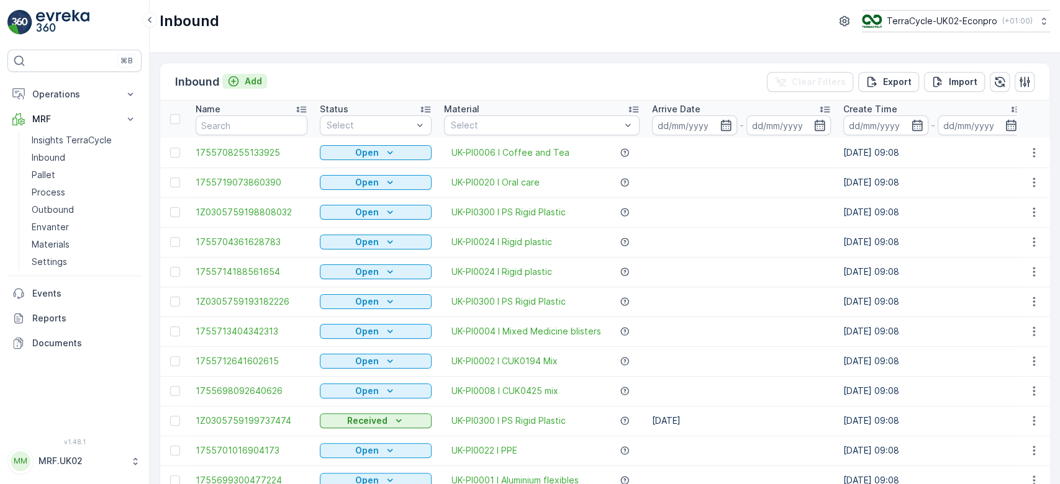
click at [255, 78] on p "Add" at bounding box center [253, 81] width 17 height 12
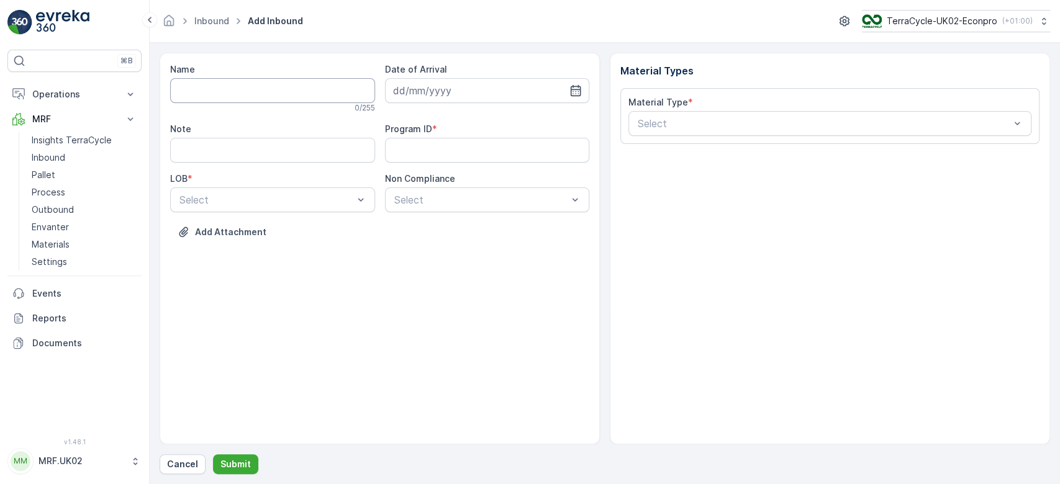
click at [247, 89] on input "Name" at bounding box center [272, 90] width 205 height 25
type input "1Z0305759148891830"
click at [213, 455] on button "Submit" at bounding box center [235, 465] width 45 height 20
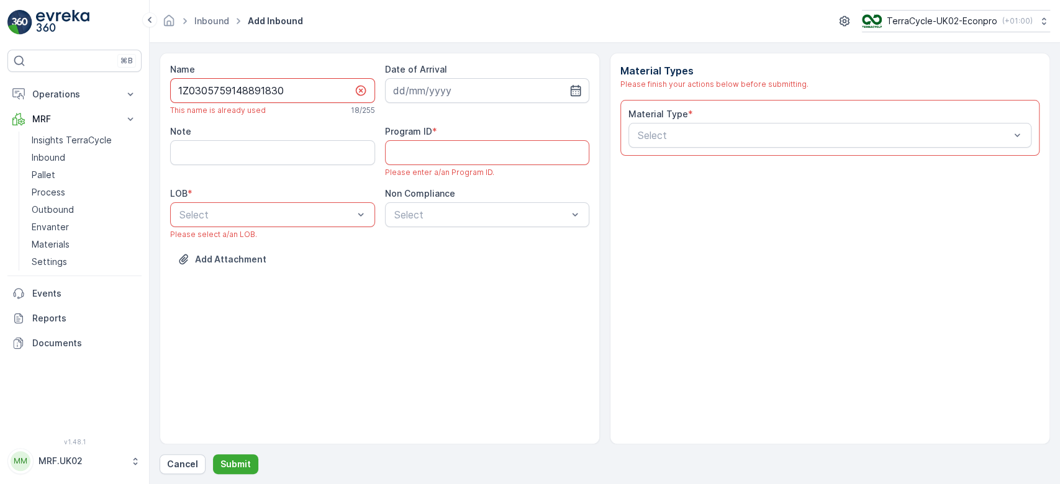
drag, startPoint x: 283, startPoint y: 93, endPoint x: 168, endPoint y: 91, distance: 115.5
click at [168, 91] on div "Name 1Z0305759148891830 This name is already used 18 / 255 Date of Arrival Note…" at bounding box center [380, 249] width 440 height 392
click at [185, 463] on p "Cancel" at bounding box center [182, 464] width 31 height 12
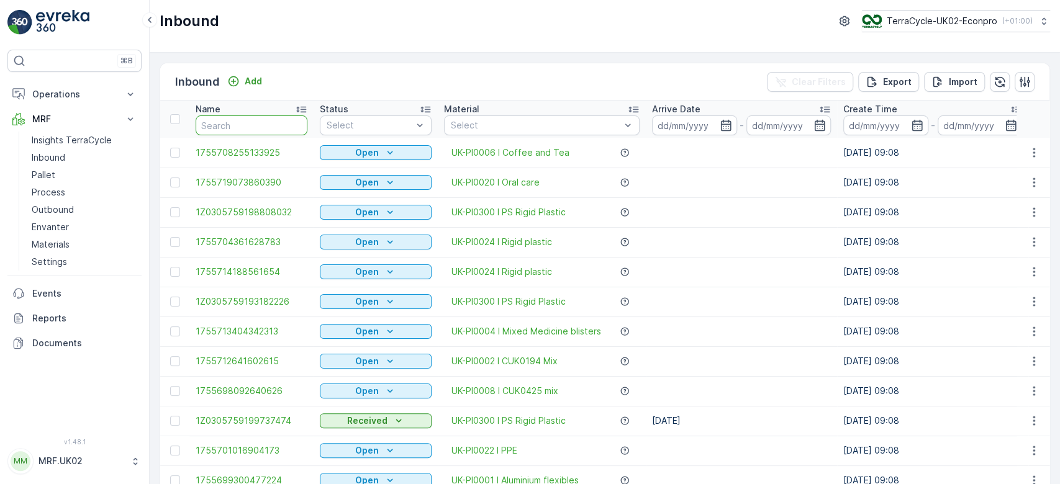
paste input "1Z0305759148891830"
type input "1Z0305759148891830"
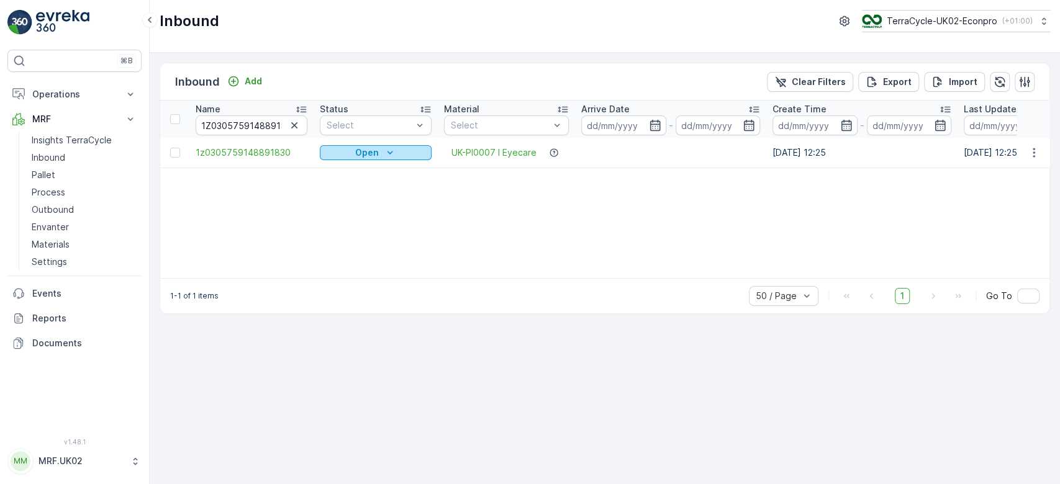
click at [391, 153] on icon "Open" at bounding box center [390, 153] width 12 height 12
click at [348, 186] on span "Scanned" at bounding box center [345, 188] width 37 height 12
click at [235, 152] on span "1z0305759148891830" at bounding box center [252, 153] width 112 height 12
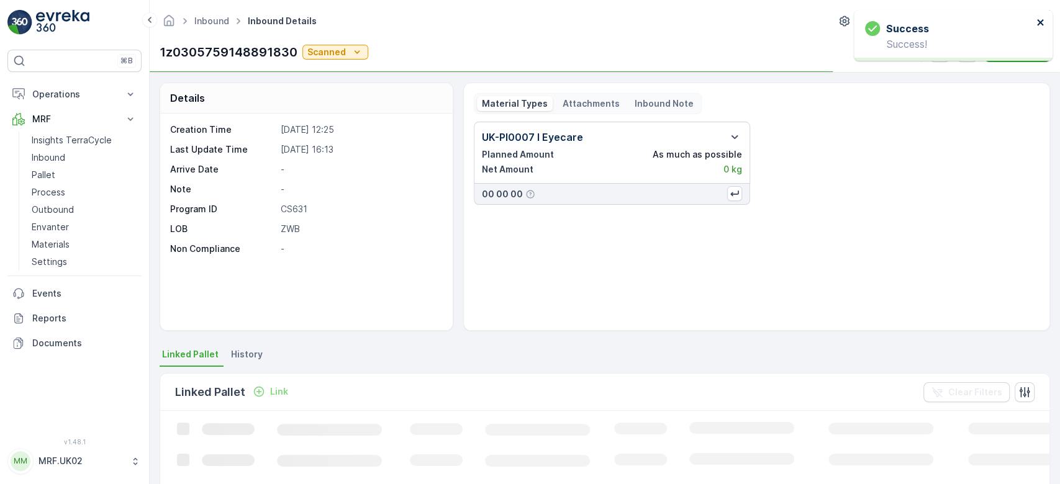
click at [1042, 22] on icon "close" at bounding box center [1040, 22] width 9 height 10
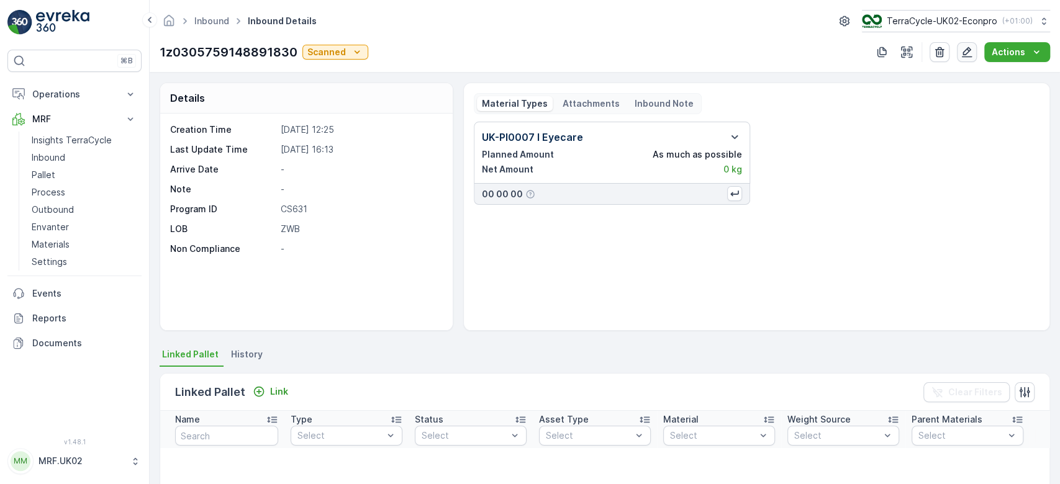
click at [961, 52] on button "button" at bounding box center [967, 52] width 20 height 20
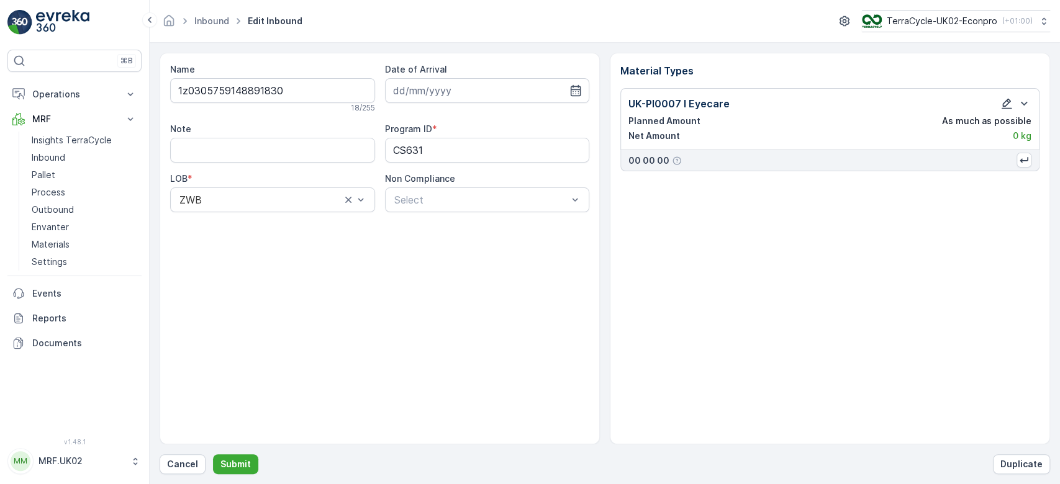
click at [1003, 103] on icon "button" at bounding box center [1006, 103] width 12 height 12
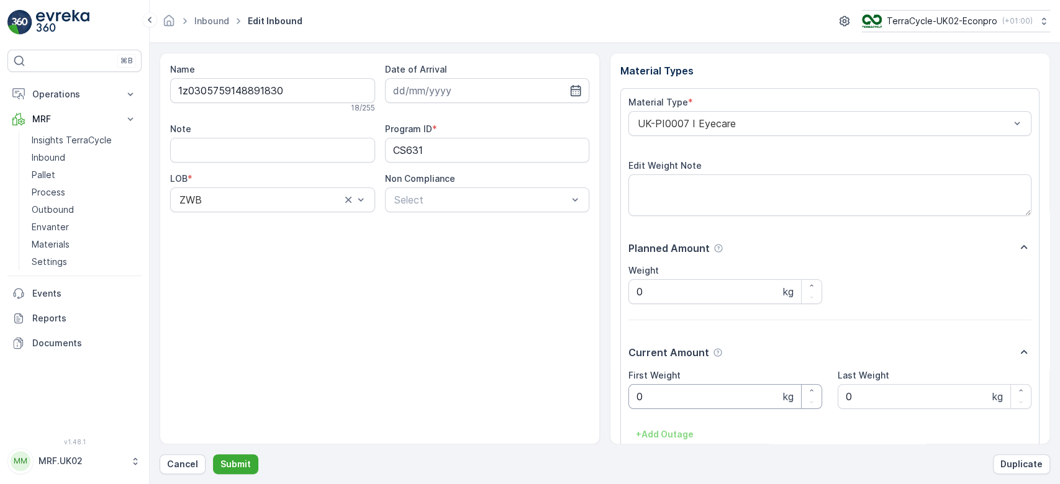
click at [684, 399] on Weight "0" at bounding box center [725, 396] width 194 height 25
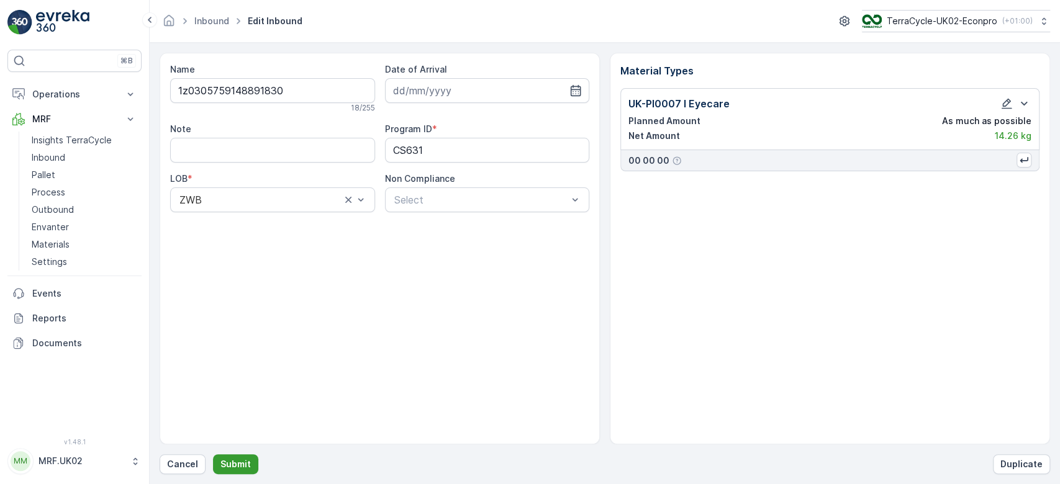
click at [233, 463] on p "Submit" at bounding box center [235, 464] width 30 height 12
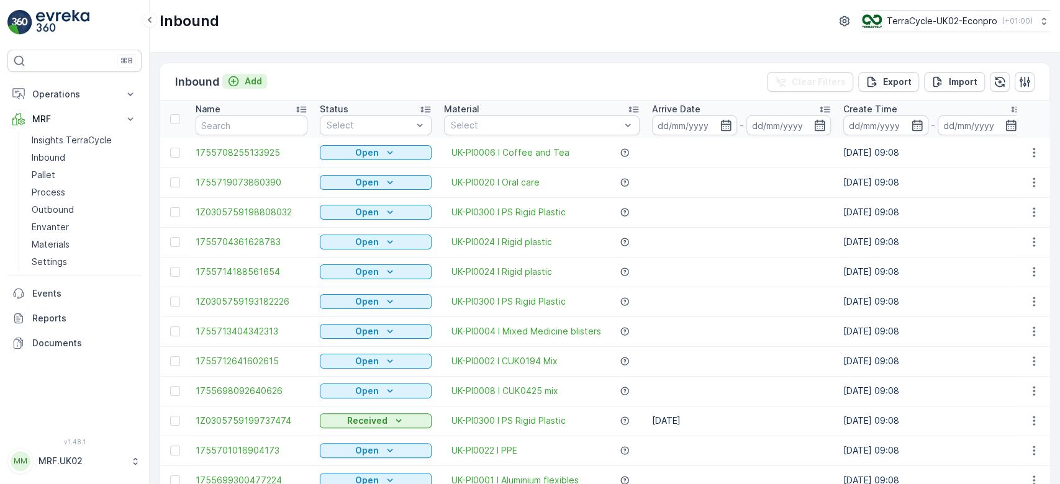
click at [256, 82] on p "Add" at bounding box center [253, 81] width 17 height 12
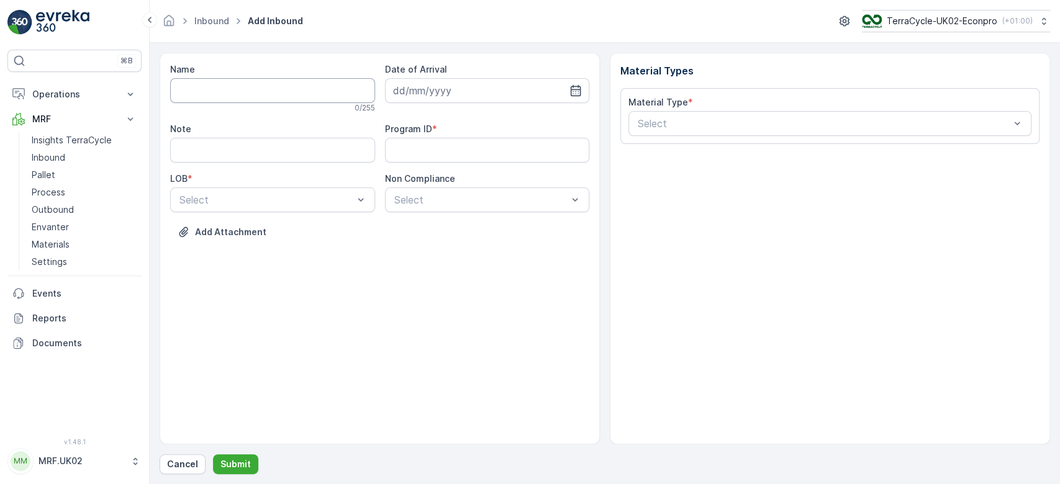
click at [248, 90] on input "Name" at bounding box center [272, 90] width 205 height 25
type input "1Z0305759146422564"
click at [213, 455] on button "Submit" at bounding box center [235, 465] width 45 height 20
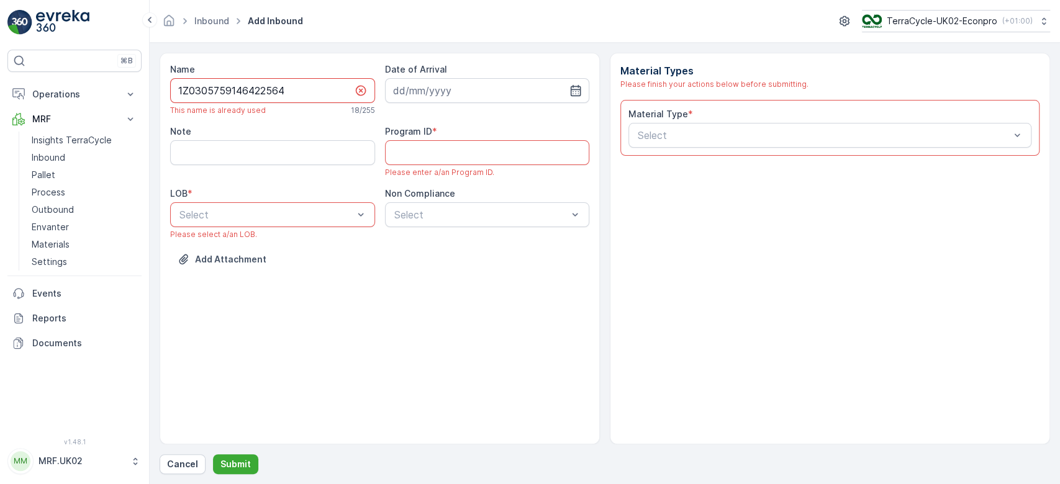
drag, startPoint x: 286, startPoint y: 90, endPoint x: 153, endPoint y: 84, distance: 133.0
click at [153, 84] on form "Name 1Z0305759146422564 This name is already used 18 / 255 Date of Arrival Note…" at bounding box center [605, 263] width 910 height 441
click at [179, 465] on p "Cancel" at bounding box center [182, 464] width 31 height 12
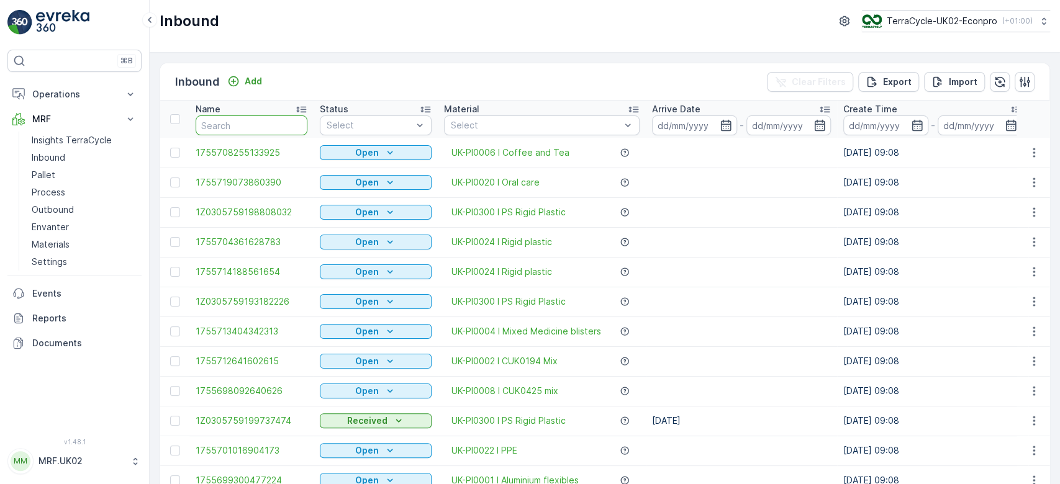
paste input "1Z0305759146422564"
type input "1Z0305759146422564"
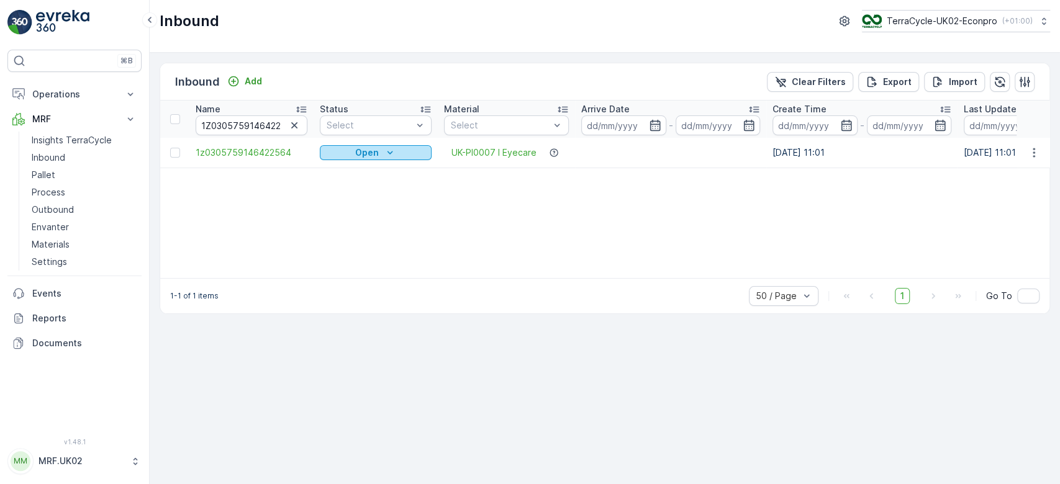
click at [363, 150] on p "Open" at bounding box center [367, 153] width 24 height 12
click at [343, 186] on span "Scanned" at bounding box center [345, 188] width 37 height 12
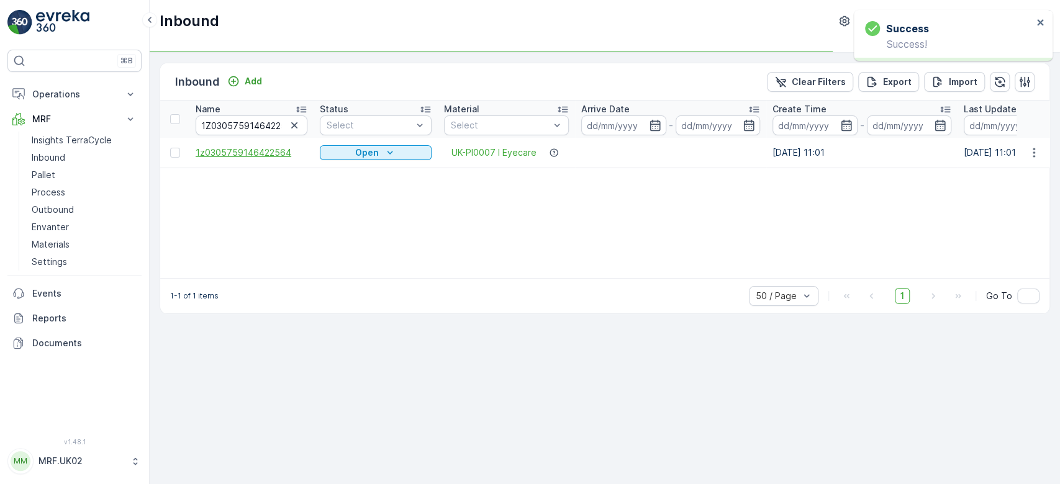
click at [220, 151] on span "1z0305759146422564" at bounding box center [252, 153] width 112 height 12
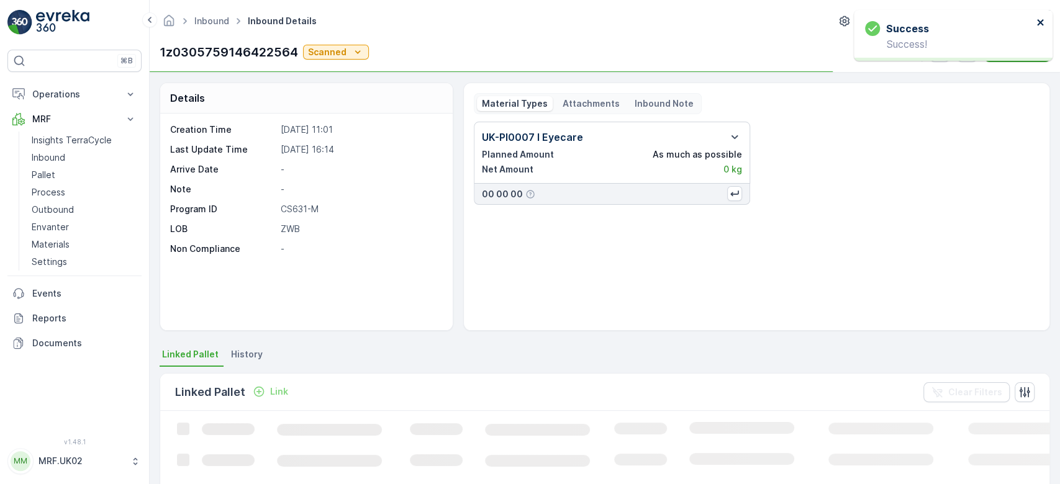
click at [1041, 19] on icon "close" at bounding box center [1040, 22] width 9 height 10
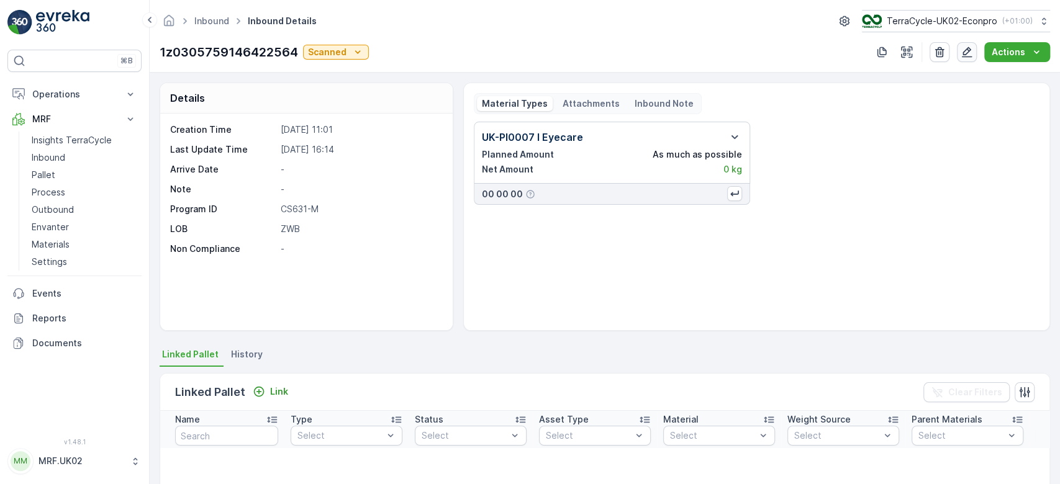
click at [971, 55] on icon "button" at bounding box center [967, 52] width 12 height 12
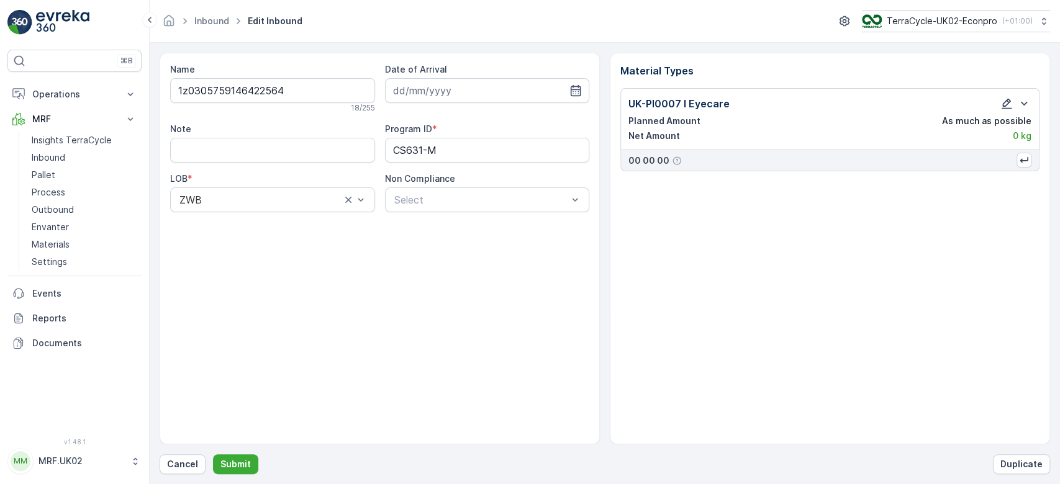
click at [1001, 102] on icon "button" at bounding box center [1006, 103] width 12 height 12
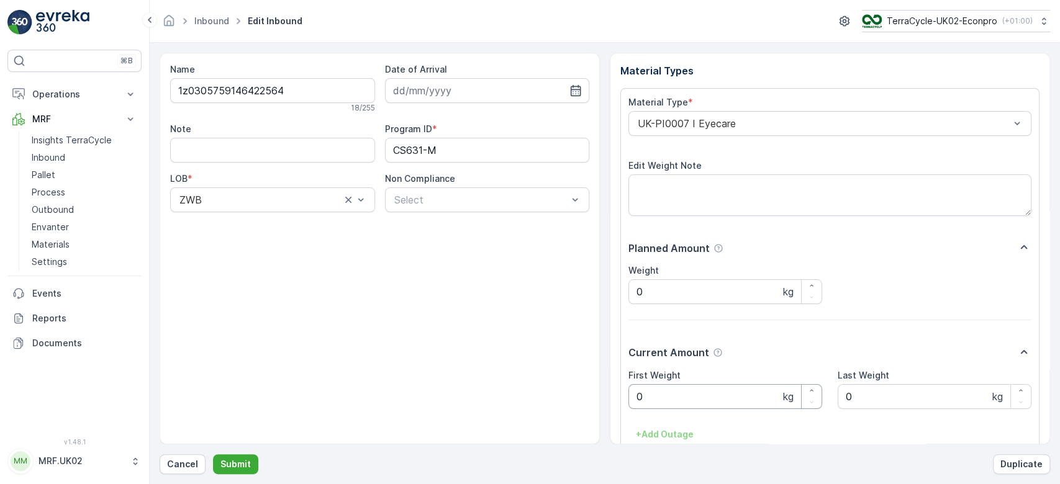
click at [737, 398] on Weight "0" at bounding box center [725, 396] width 194 height 25
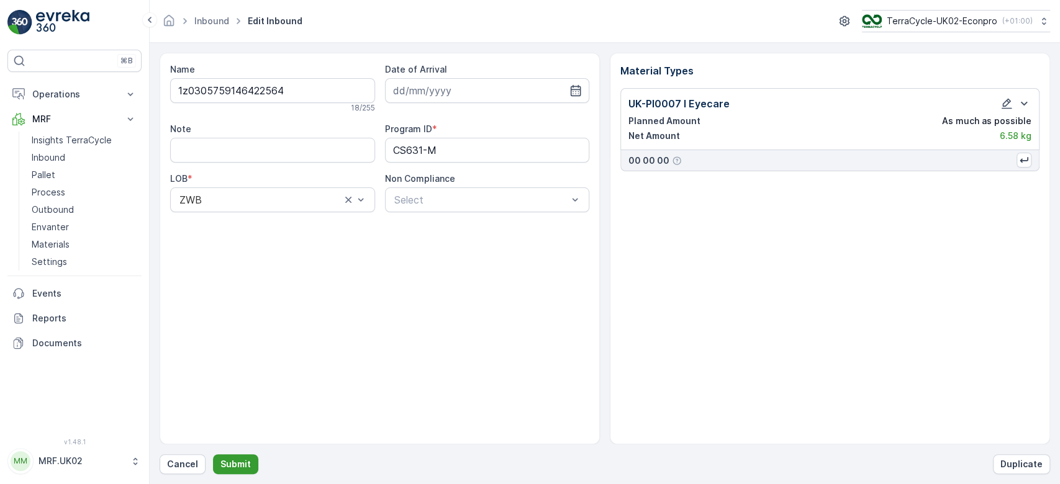
click at [238, 462] on p "Submit" at bounding box center [235, 464] width 30 height 12
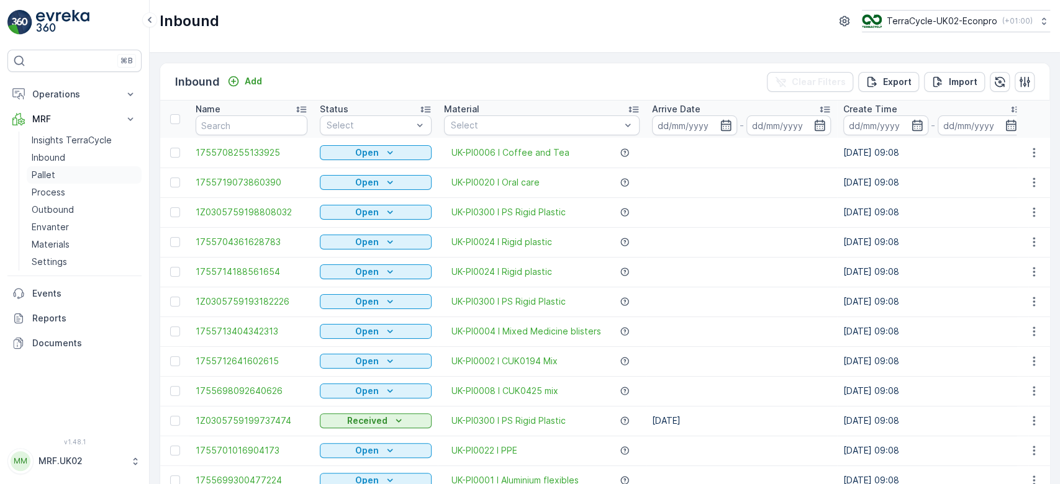
click at [63, 169] on link "Pallet" at bounding box center [84, 174] width 115 height 17
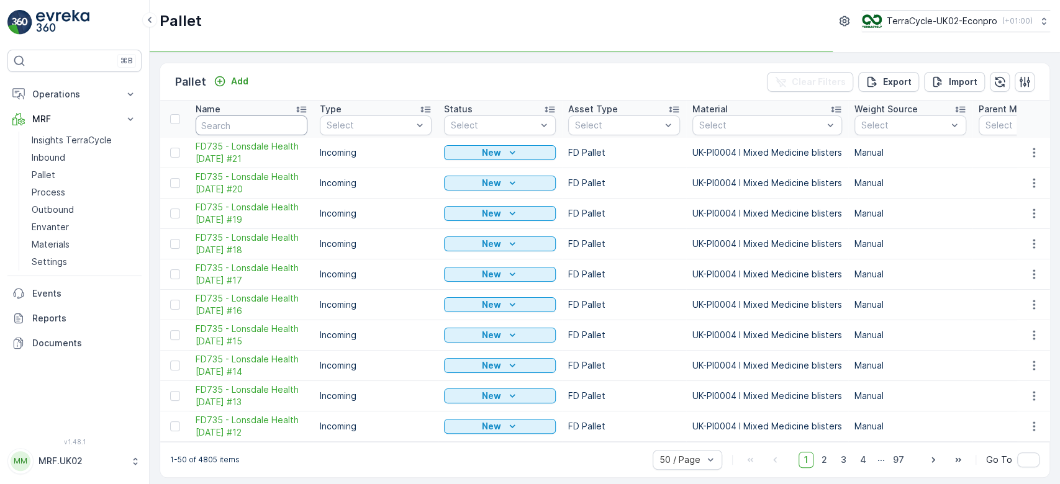
click at [219, 125] on input "text" at bounding box center [252, 125] width 112 height 20
type input "15"
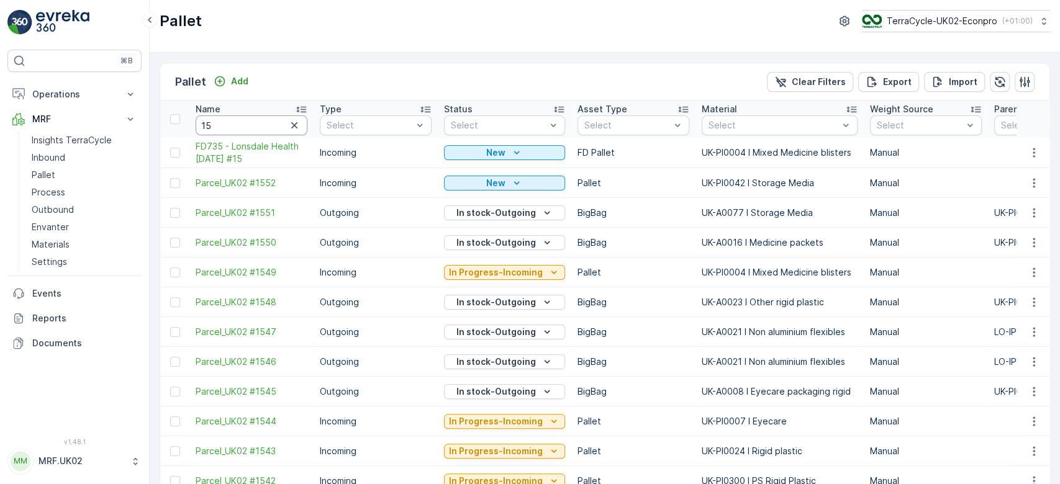
click at [235, 126] on input "15" at bounding box center [252, 125] width 112 height 20
type input "1542"
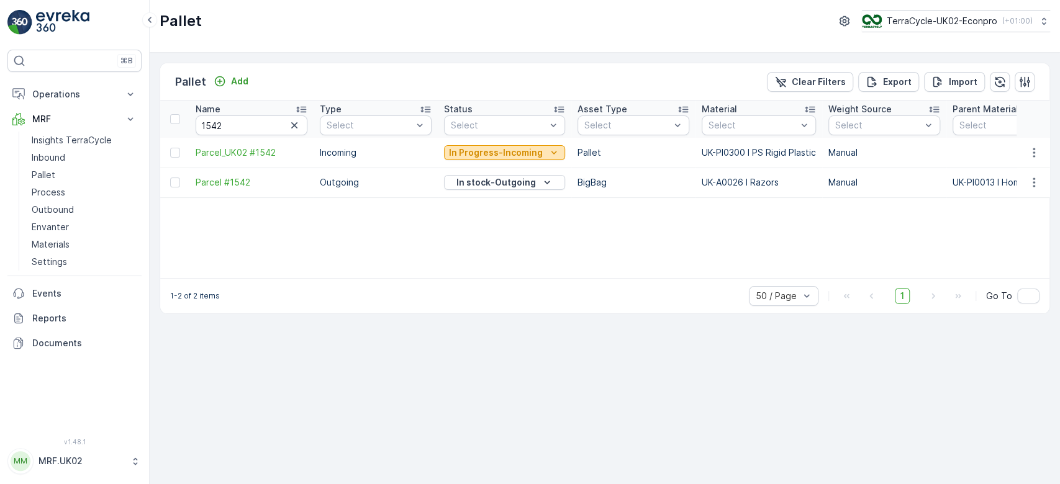
click at [490, 149] on p "In Progress-Incoming" at bounding box center [496, 153] width 94 height 12
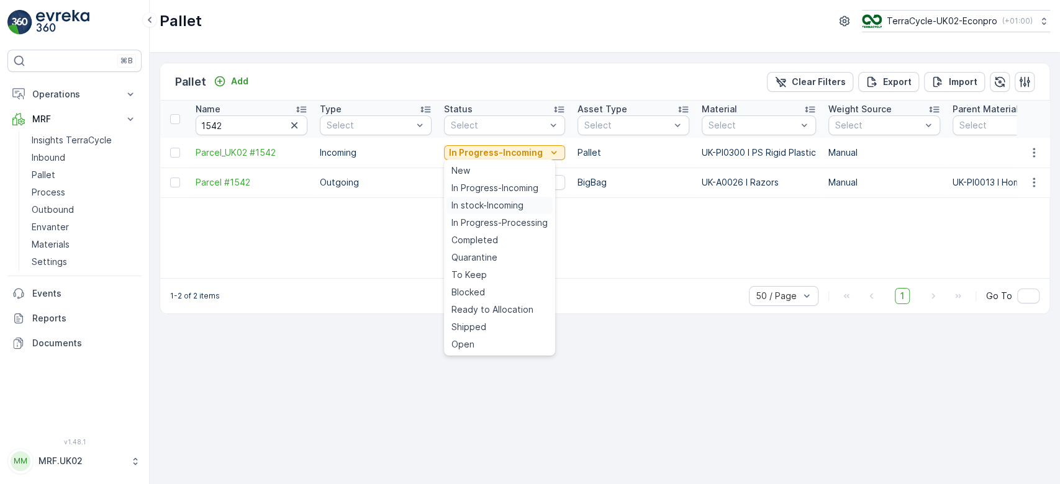
click at [477, 206] on span "In stock-Incoming" at bounding box center [487, 205] width 72 height 12
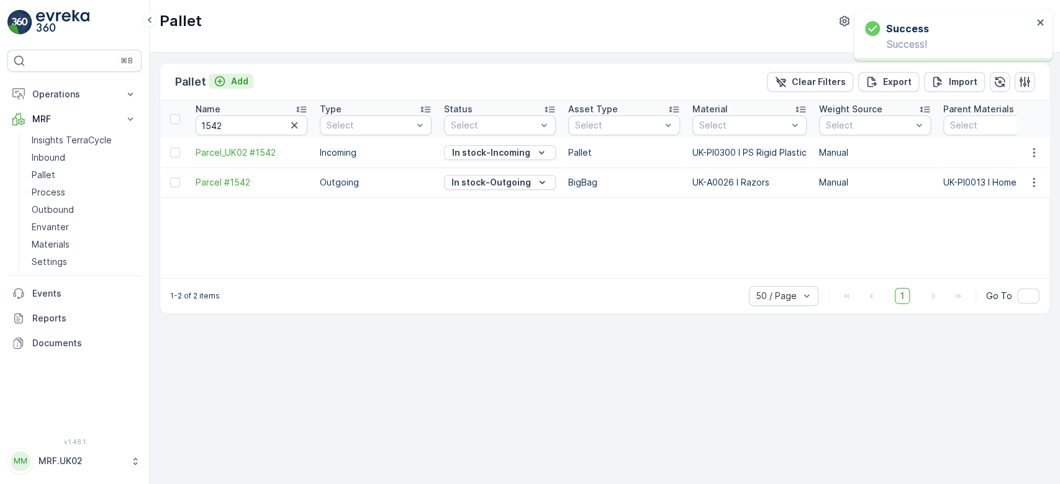
click at [236, 79] on p "Add" at bounding box center [239, 81] width 17 height 12
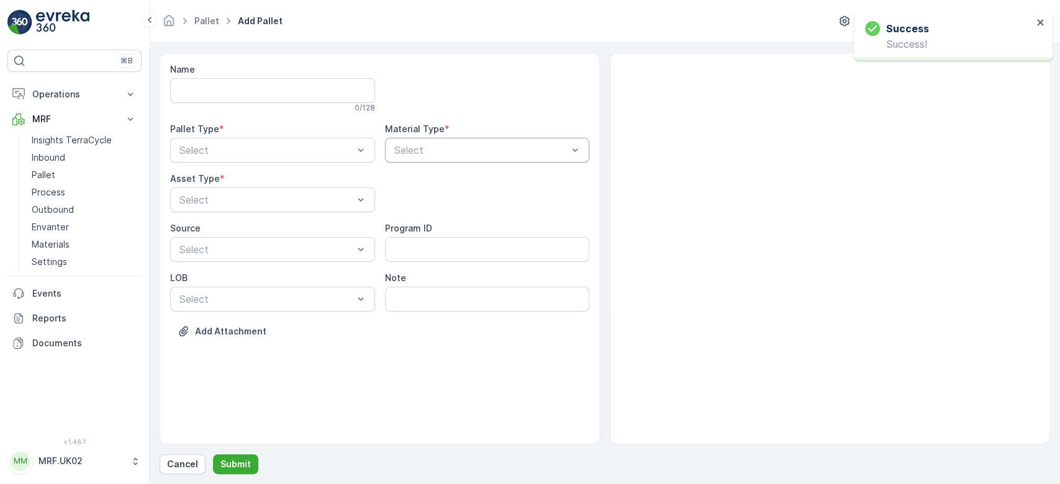
click at [447, 146] on div at bounding box center [481, 150] width 176 height 11
type input "PS RIG"
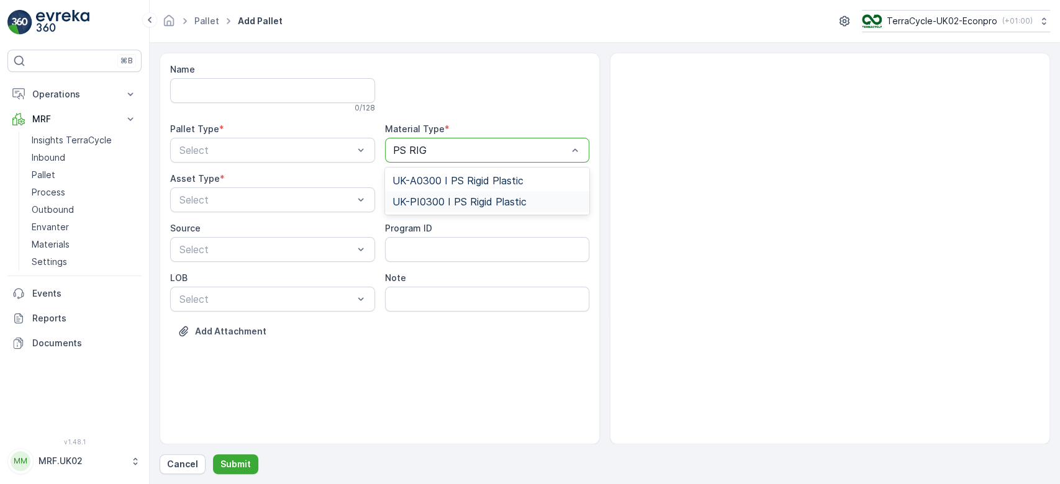
click at [460, 197] on span "UK-PI0300 I PS Rigid Plastic" at bounding box center [459, 201] width 134 height 11
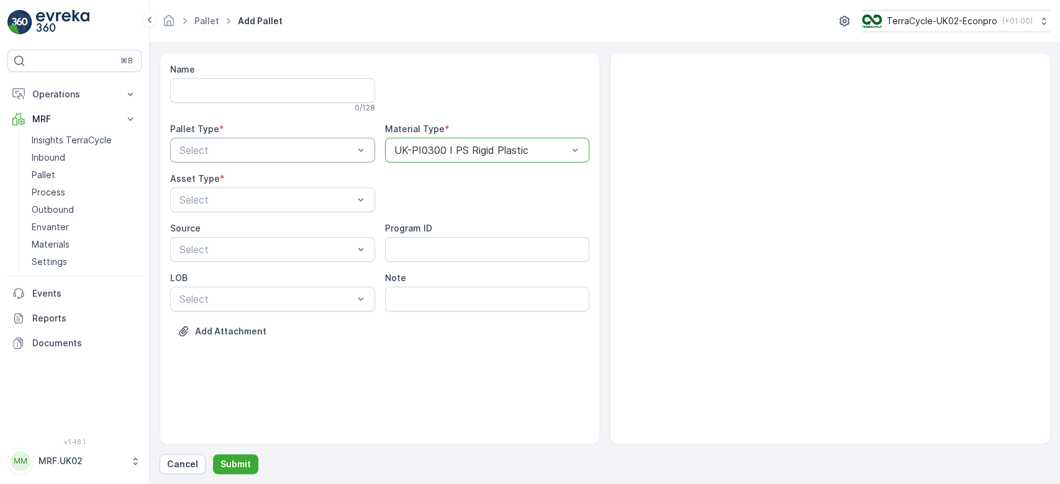
click at [304, 152] on div at bounding box center [266, 150] width 176 height 11
click at [254, 179] on div "Incoming" at bounding box center [273, 180] width 190 height 11
click at [222, 202] on div at bounding box center [266, 199] width 176 height 11
click at [205, 250] on div "Pallet" at bounding box center [273, 251] width 190 height 11
click at [232, 464] on p "Submit" at bounding box center [235, 464] width 30 height 12
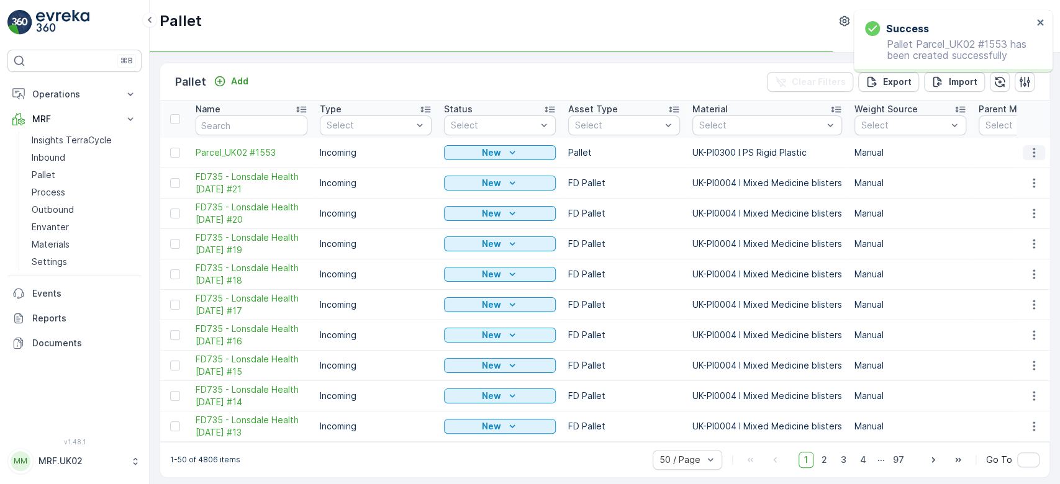
click at [1033, 152] on icon "button" at bounding box center [1034, 152] width 2 height 9
click at [1017, 243] on div "Print QR" at bounding box center [1019, 240] width 82 height 17
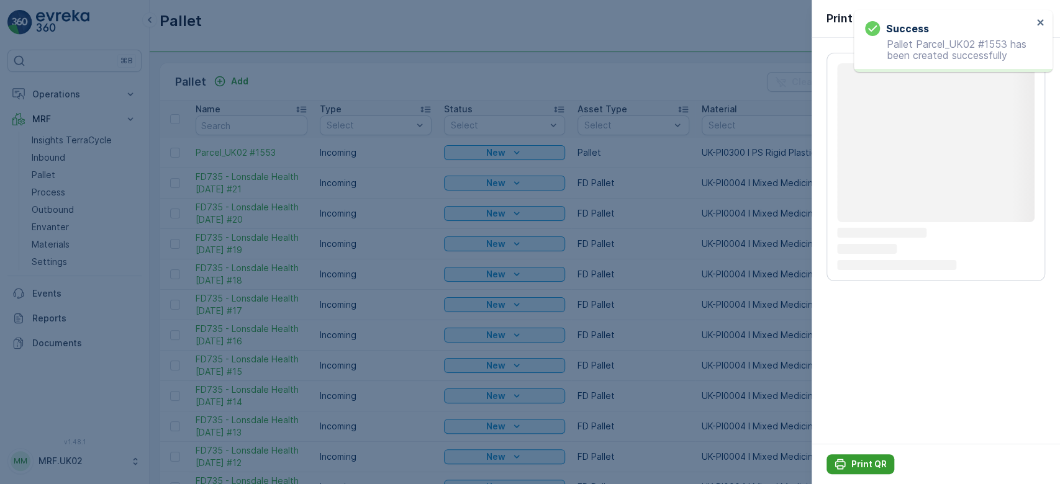
click at [869, 468] on p "Print QR" at bounding box center [868, 464] width 35 height 12
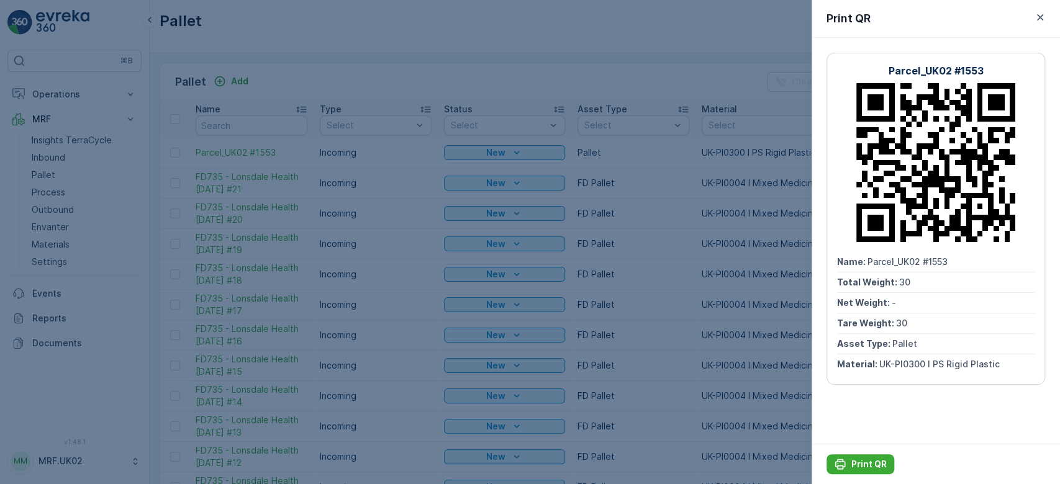
click at [56, 153] on div at bounding box center [530, 242] width 1060 height 484
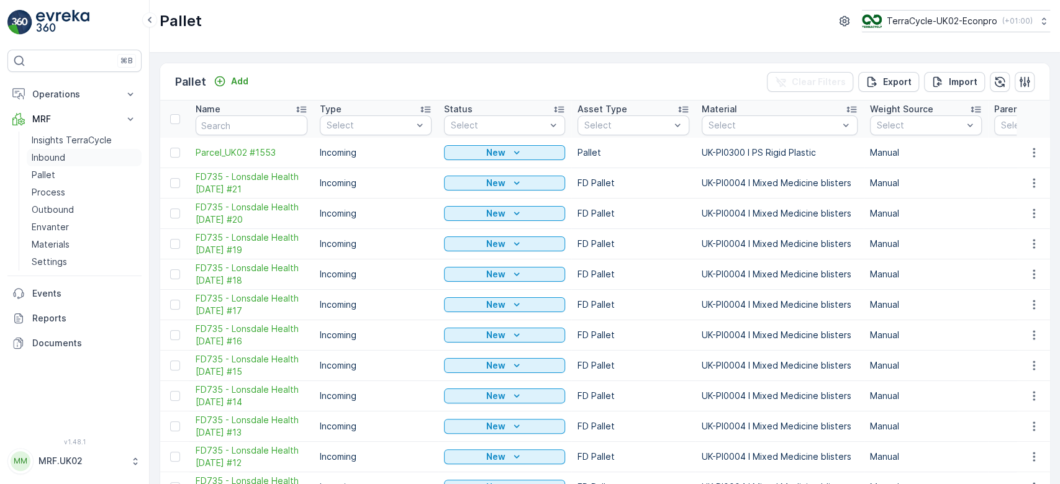
click at [56, 153] on p "Inbound" at bounding box center [49, 158] width 34 height 12
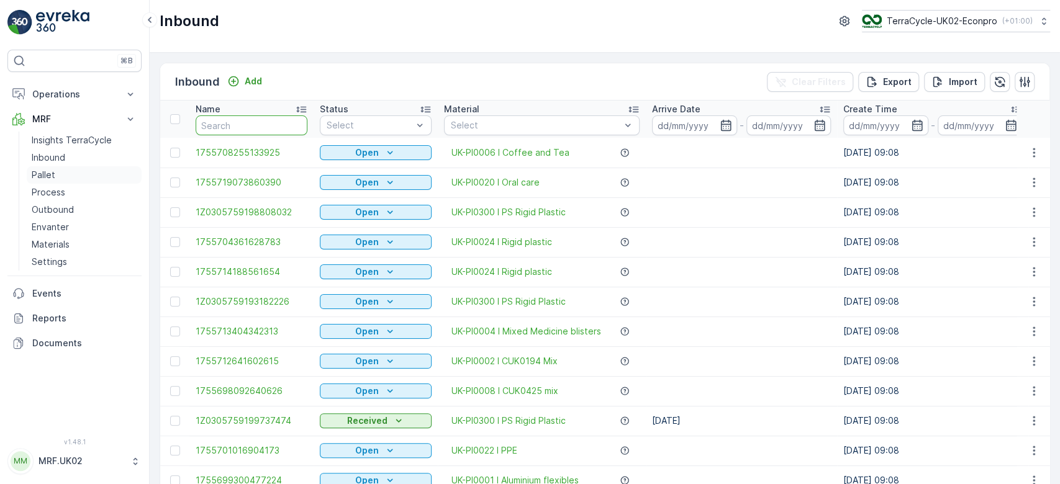
click at [80, 173] on link "Pallet" at bounding box center [84, 174] width 115 height 17
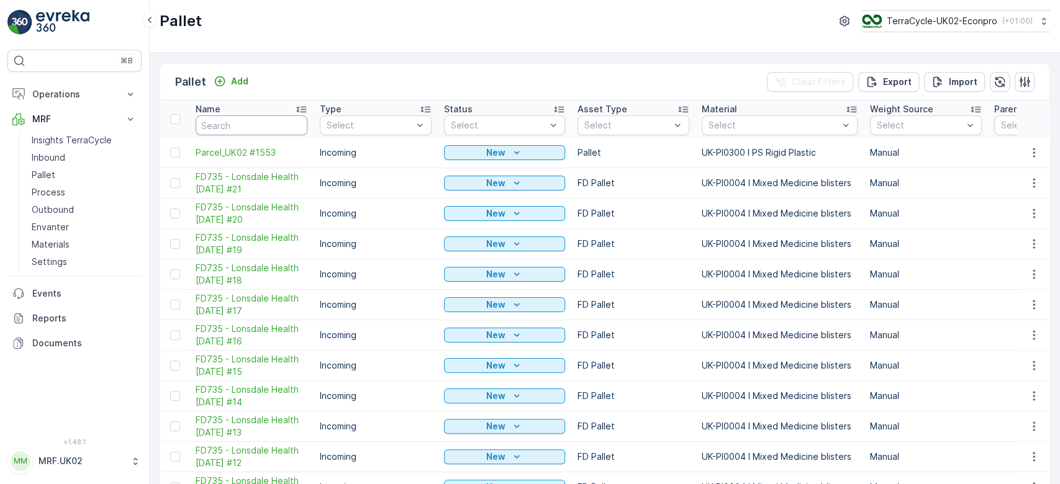
click at [226, 125] on input "text" at bounding box center [252, 125] width 112 height 20
type input "1463"
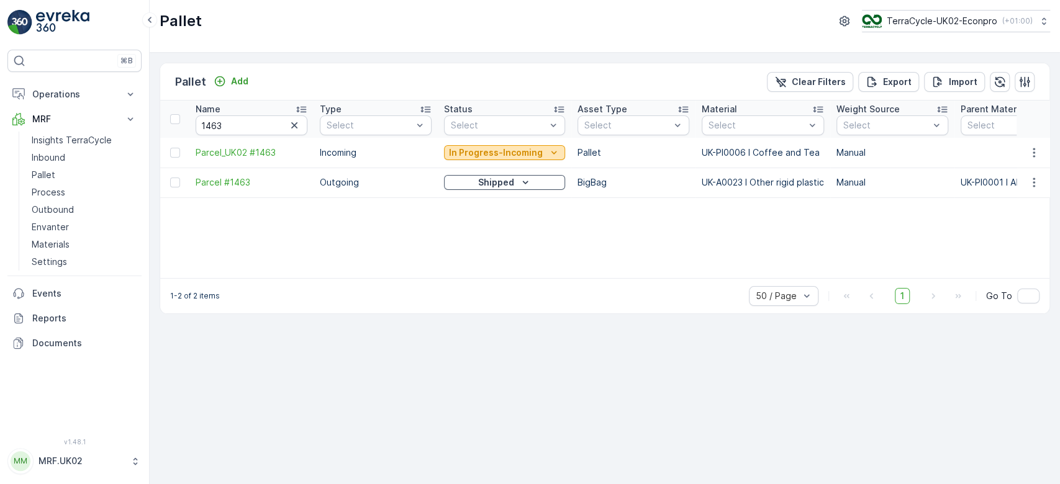
click at [497, 150] on p "In Progress-Incoming" at bounding box center [496, 153] width 94 height 12
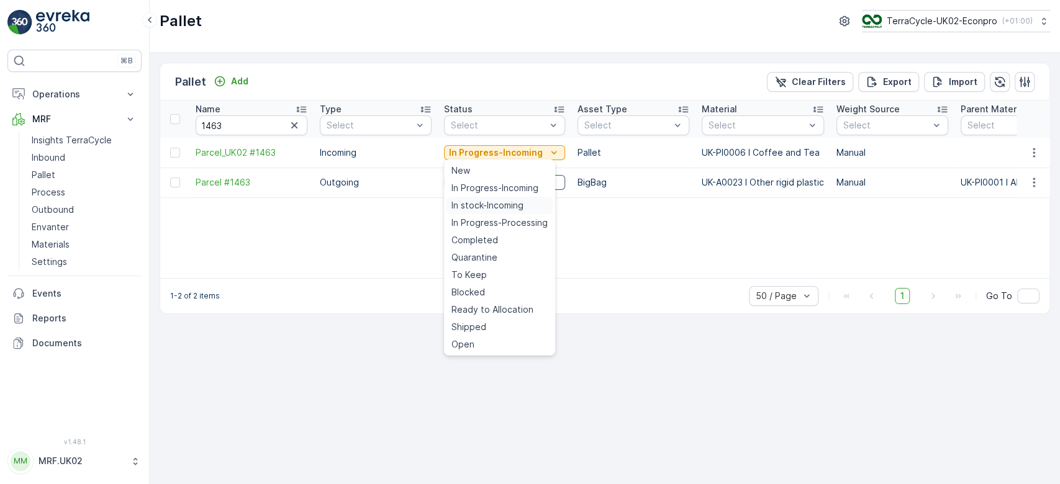
click at [481, 207] on span "In stock-Incoming" at bounding box center [487, 205] width 72 height 12
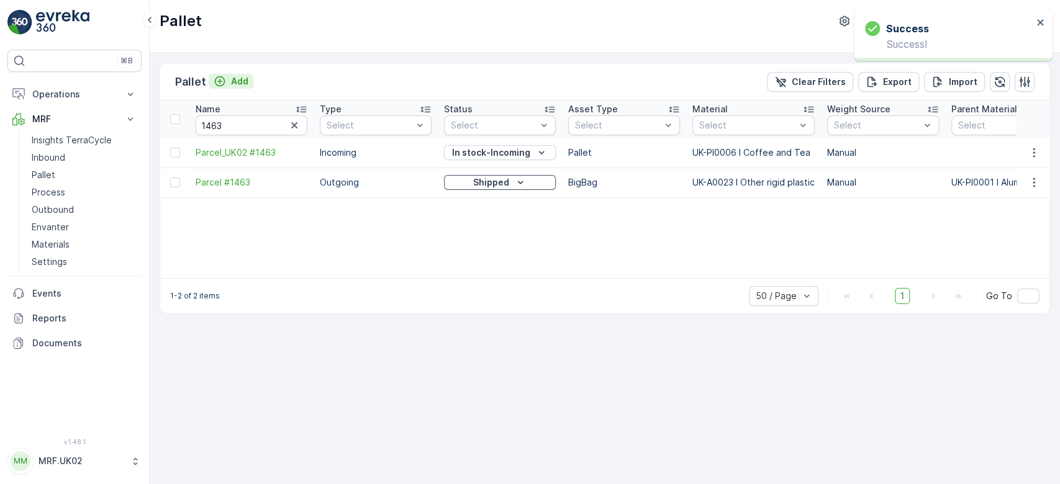
click at [241, 79] on p "Add" at bounding box center [239, 81] width 17 height 12
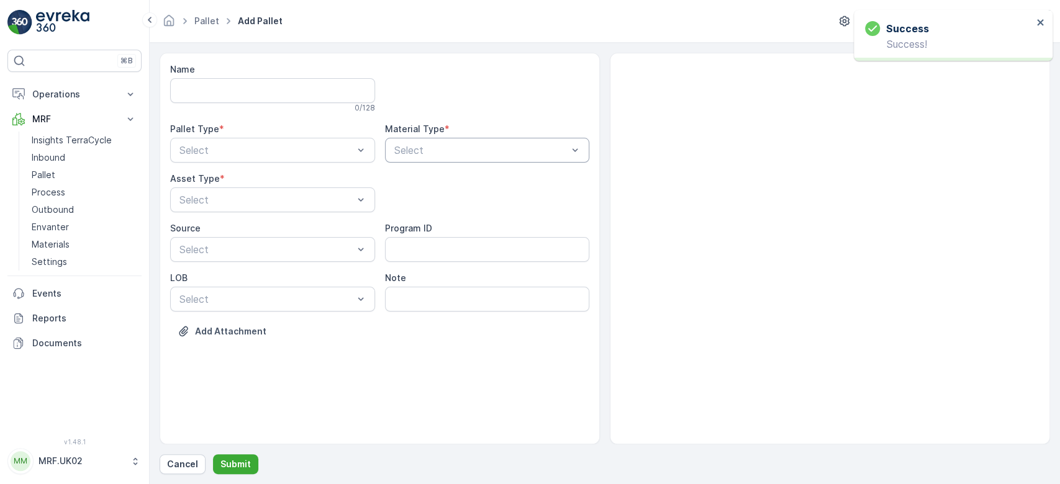
click at [427, 149] on div at bounding box center [481, 150] width 176 height 11
type input "co"
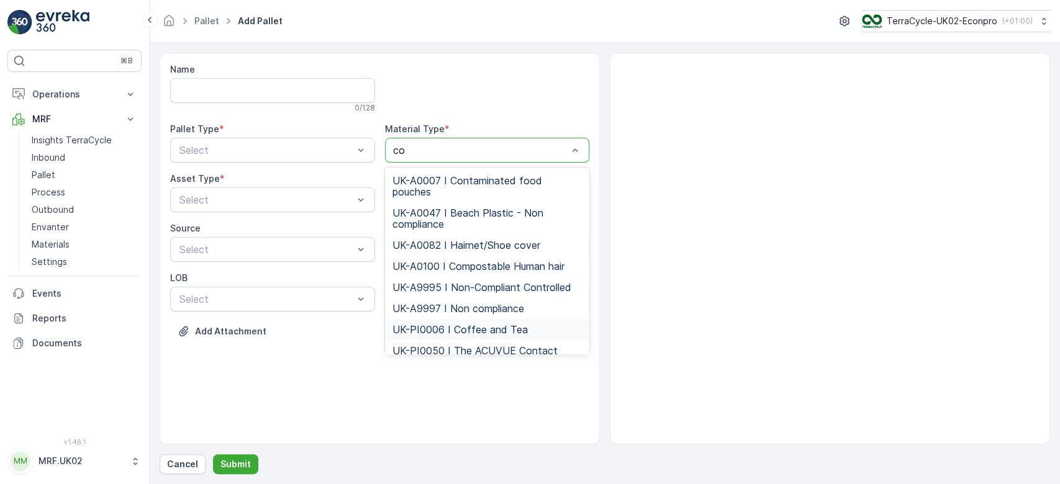
click at [496, 325] on span "UK-PI0006 I Coffee and Tea" at bounding box center [459, 329] width 135 height 11
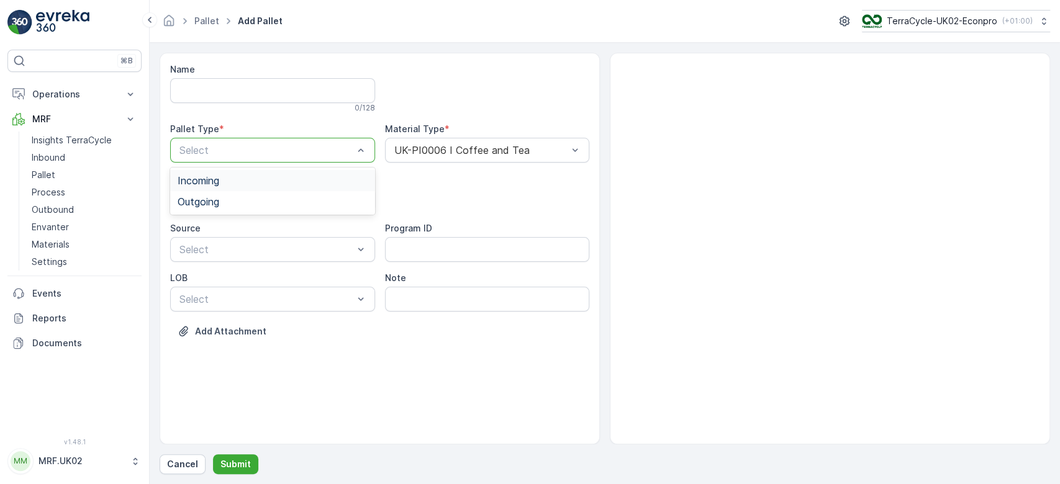
click at [330, 147] on div at bounding box center [266, 150] width 176 height 11
click at [224, 181] on div "Incoming" at bounding box center [273, 180] width 190 height 11
click at [210, 197] on div at bounding box center [266, 199] width 176 height 11
click at [194, 246] on span "Pallet" at bounding box center [191, 251] width 26 height 11
click at [230, 464] on p "Submit" at bounding box center [235, 464] width 30 height 12
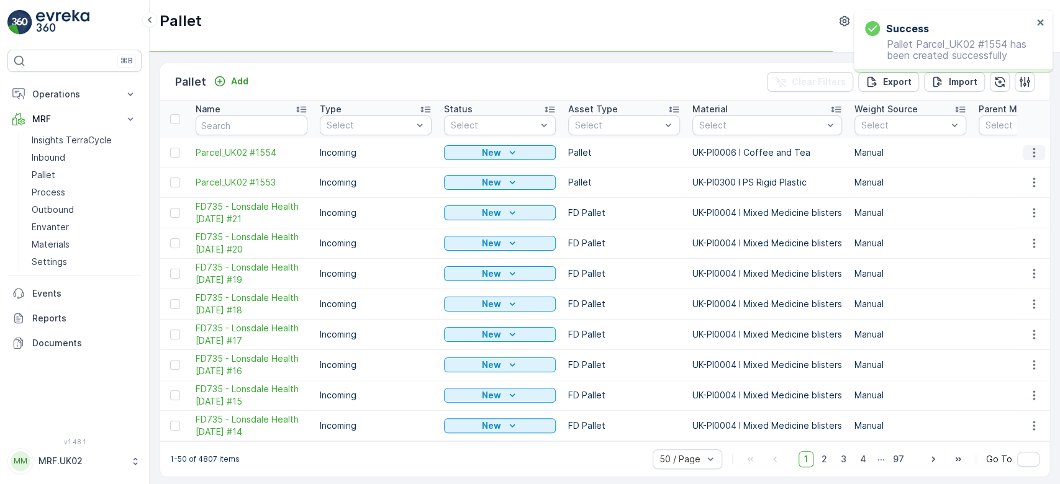
click at [1029, 148] on icon "button" at bounding box center [1034, 153] width 12 height 12
click at [1019, 240] on div "Print QR" at bounding box center [1019, 240] width 82 height 17
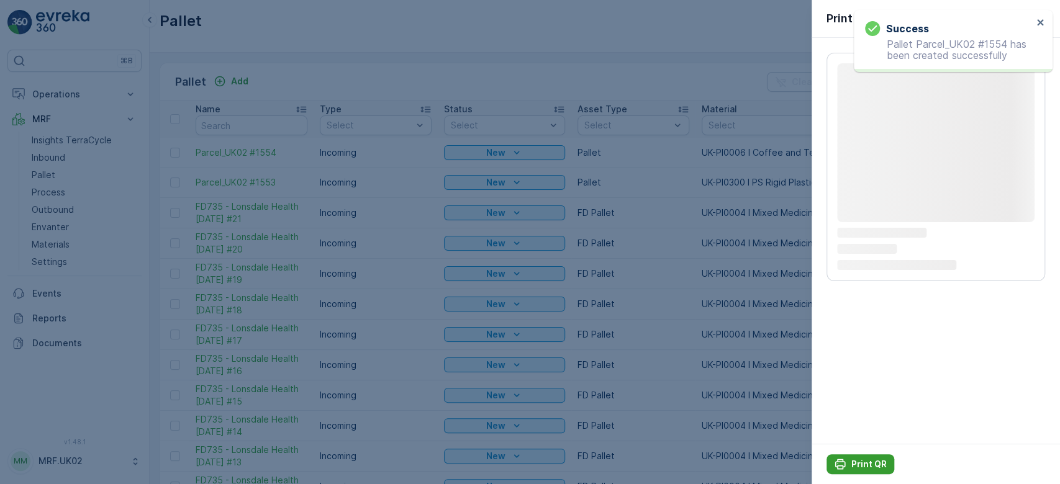
click at [872, 460] on p "Print QR" at bounding box center [868, 464] width 35 height 12
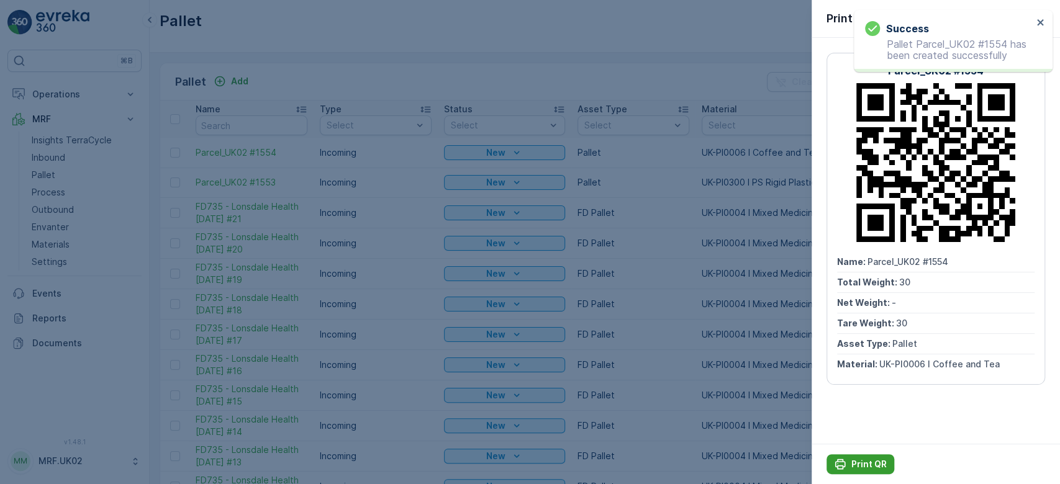
click at [872, 460] on p "Print QR" at bounding box center [868, 464] width 35 height 12
click at [51, 155] on div at bounding box center [530, 242] width 1060 height 484
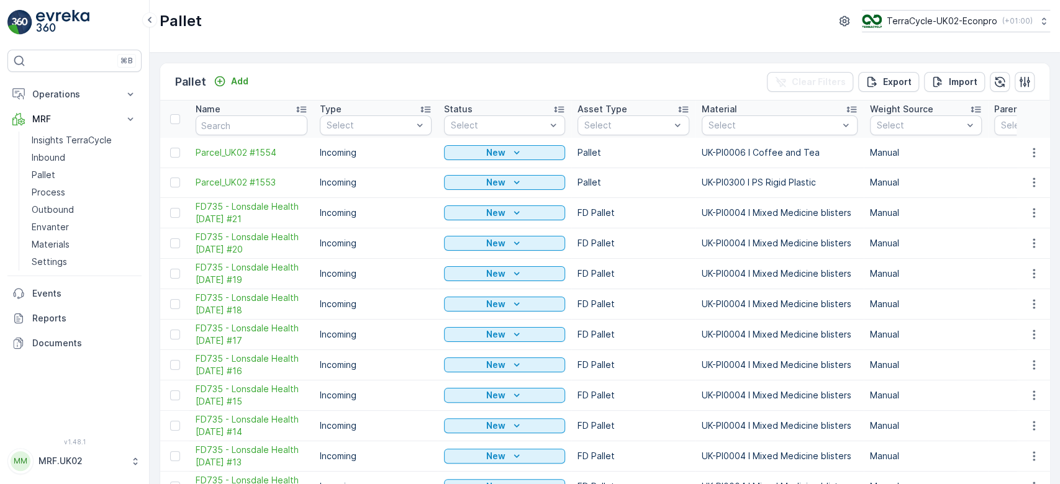
click at [51, 155] on p "Inbound" at bounding box center [49, 158] width 34 height 12
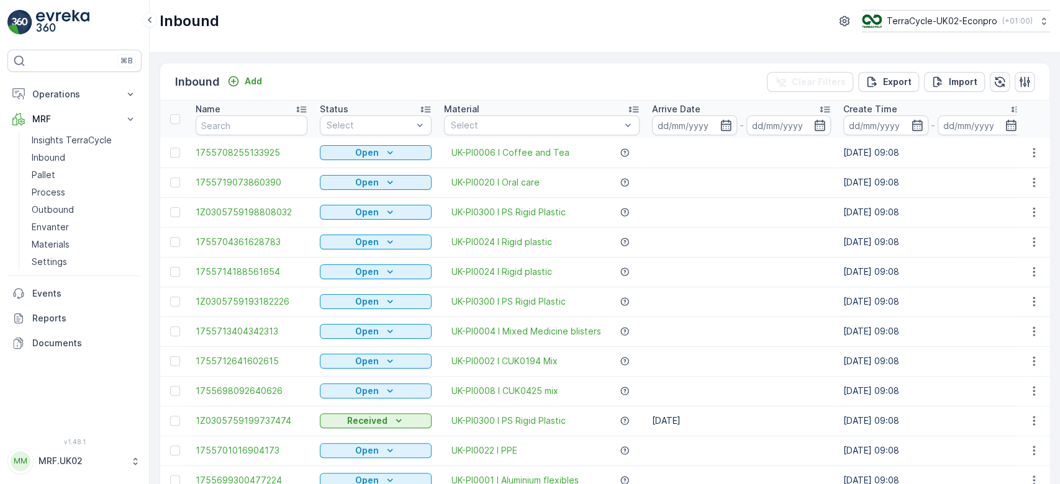
click at [214, 127] on input "text" at bounding box center [252, 125] width 112 height 20
click at [68, 174] on link "Pallet" at bounding box center [84, 174] width 115 height 17
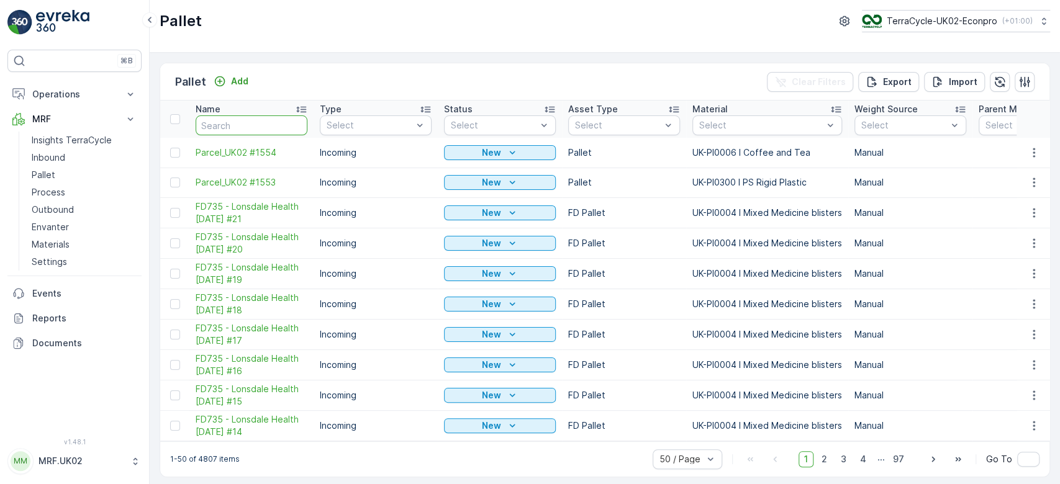
click at [229, 124] on input "text" at bounding box center [252, 125] width 112 height 20
type input "137"
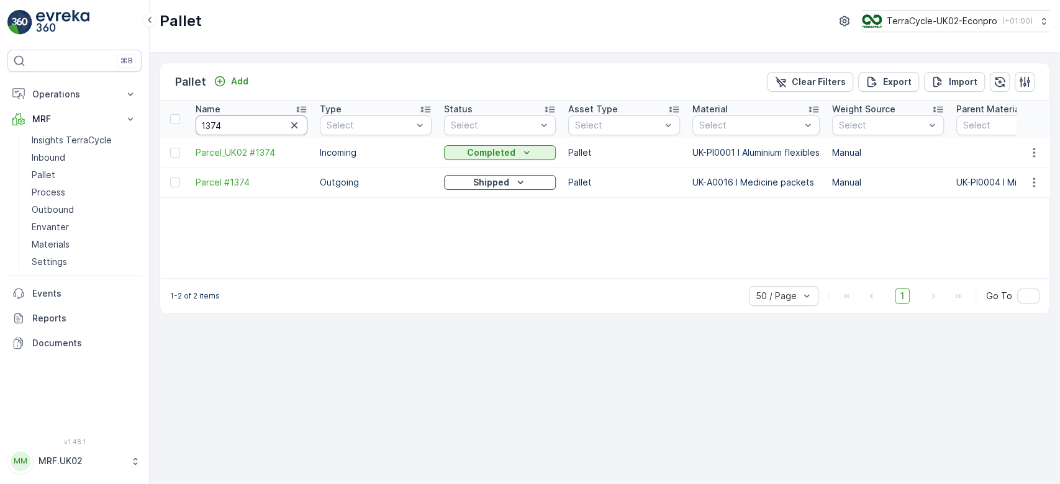
click at [238, 125] on input "1374" at bounding box center [252, 125] width 112 height 20
type input "1375"
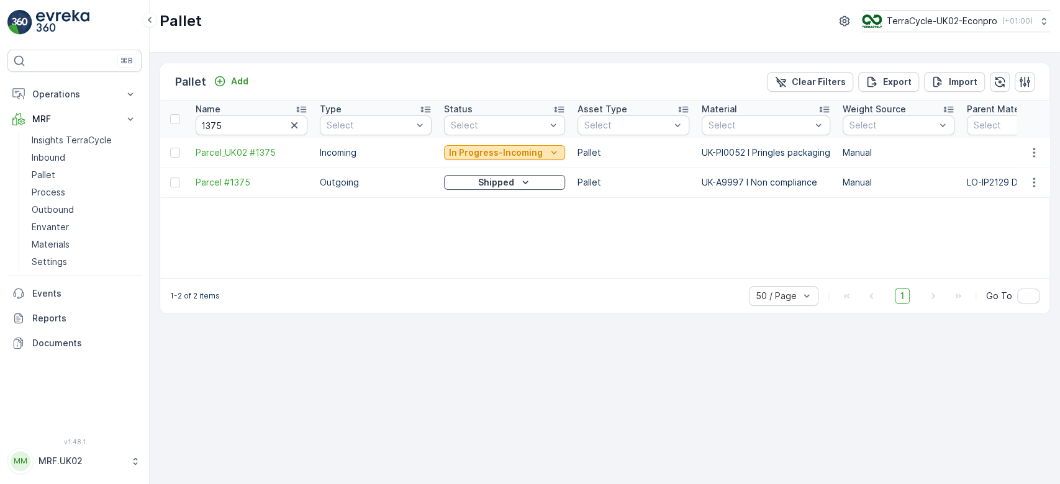
click at [494, 151] on p "In Progress-Incoming" at bounding box center [496, 153] width 94 height 12
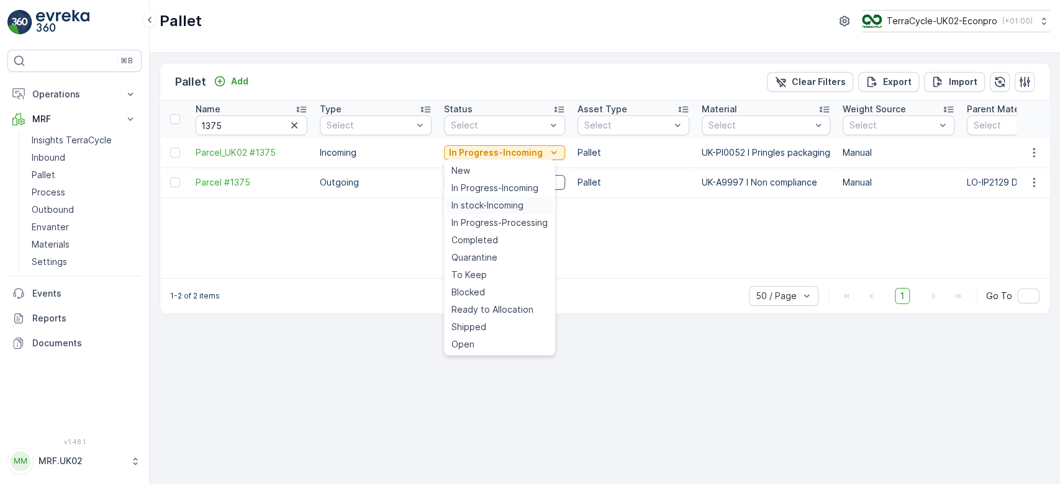
click at [487, 205] on span "In stock-Incoming" at bounding box center [487, 205] width 72 height 12
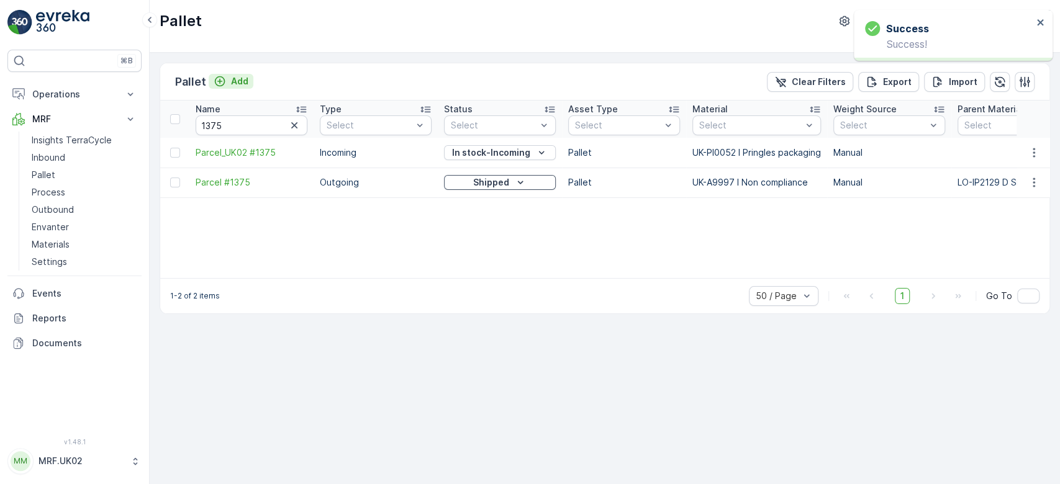
click at [236, 81] on p "Add" at bounding box center [239, 81] width 17 height 12
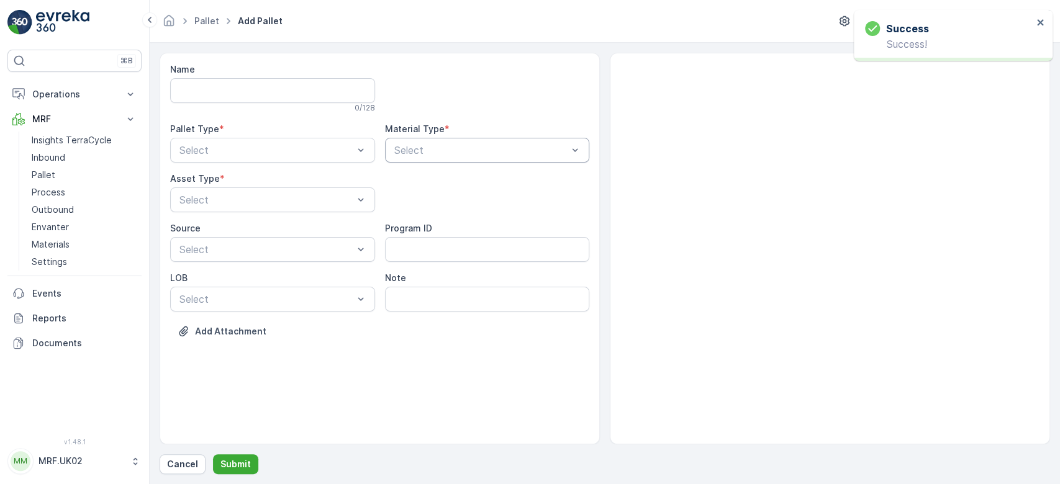
click at [451, 152] on div at bounding box center [481, 150] width 176 height 11
type input "pring"
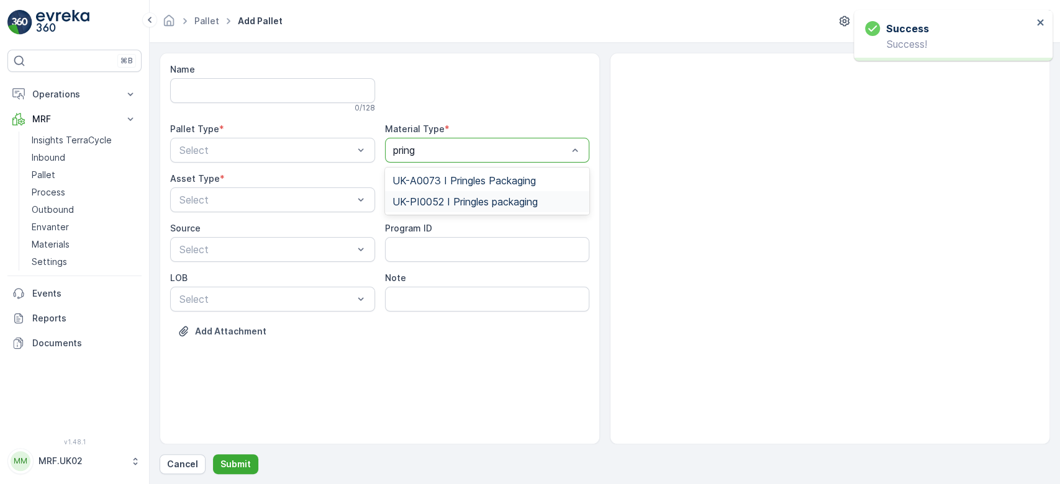
click at [468, 198] on span "UK-PI0052 I Pringles packaging" at bounding box center [464, 201] width 145 height 11
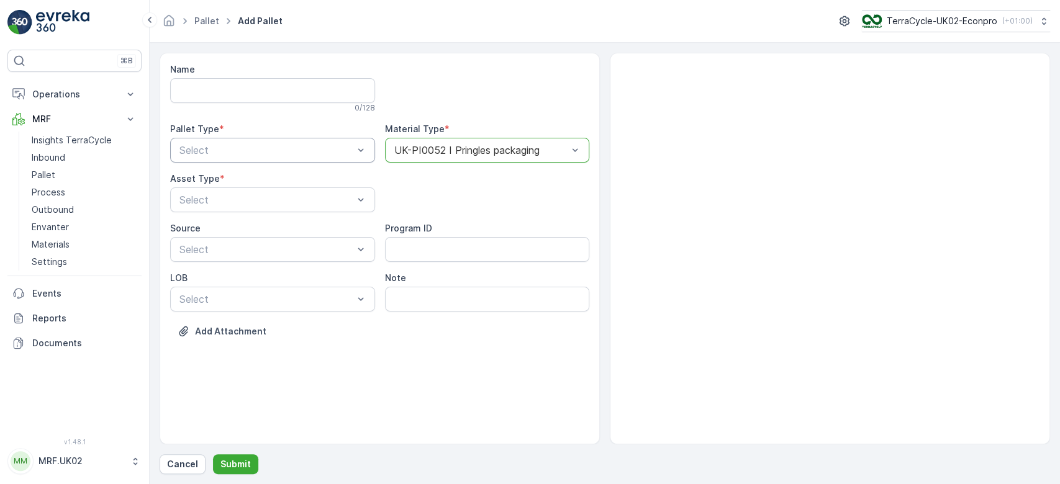
click at [323, 153] on div at bounding box center [266, 150] width 176 height 11
click at [232, 177] on div "Incoming" at bounding box center [273, 180] width 190 height 11
click at [207, 197] on div at bounding box center [266, 199] width 176 height 11
click at [201, 249] on span "Pallet" at bounding box center [191, 251] width 26 height 11
click at [232, 465] on p "Submit" at bounding box center [235, 464] width 30 height 12
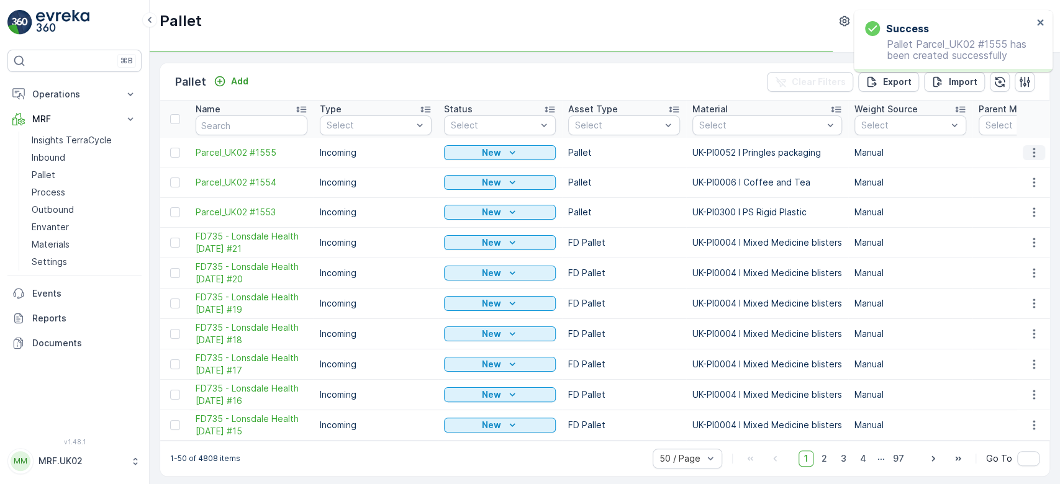
click at [1030, 153] on icon "button" at bounding box center [1034, 153] width 12 height 12
click at [1020, 239] on div "Print QR" at bounding box center [1019, 240] width 82 height 17
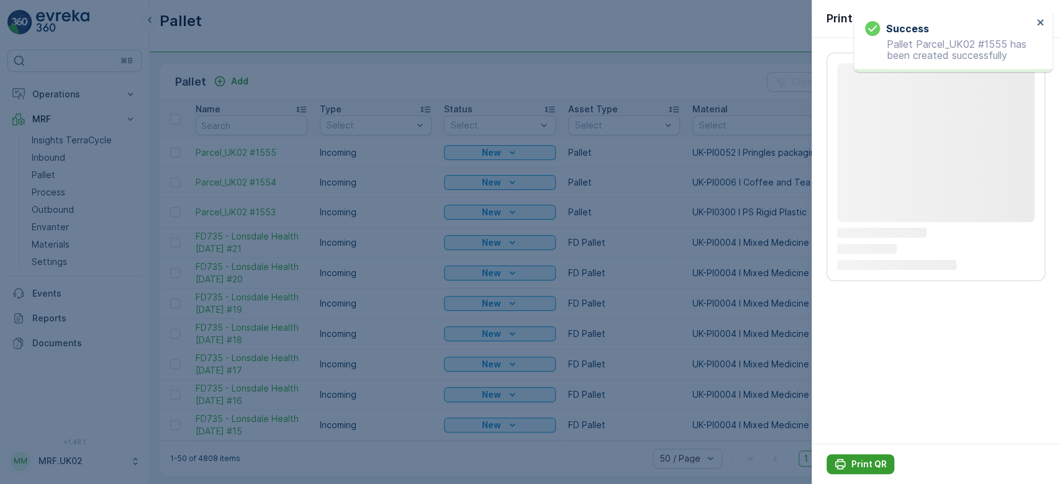
click at [867, 466] on p "Print QR" at bounding box center [868, 464] width 35 height 12
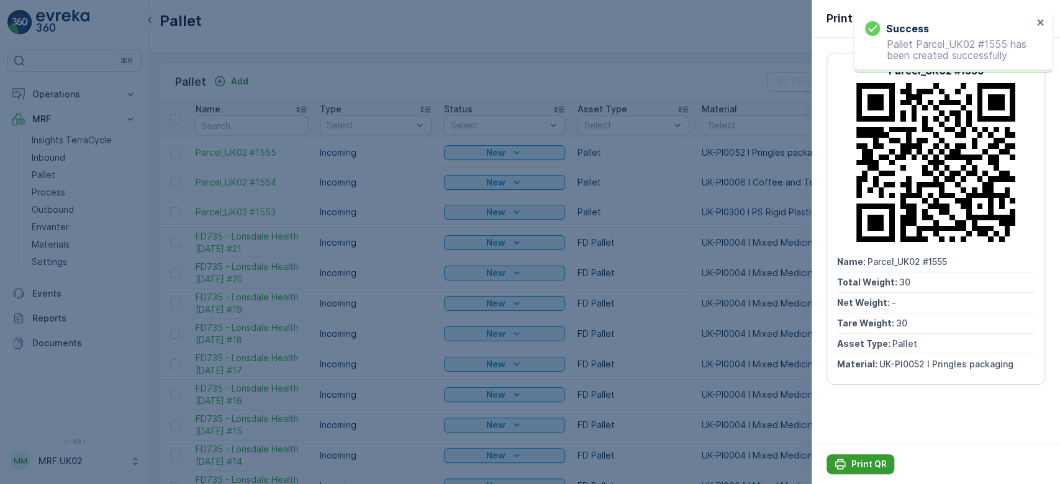
click at [862, 465] on p "Print QR" at bounding box center [868, 464] width 35 height 12
click at [54, 155] on div at bounding box center [530, 242] width 1060 height 484
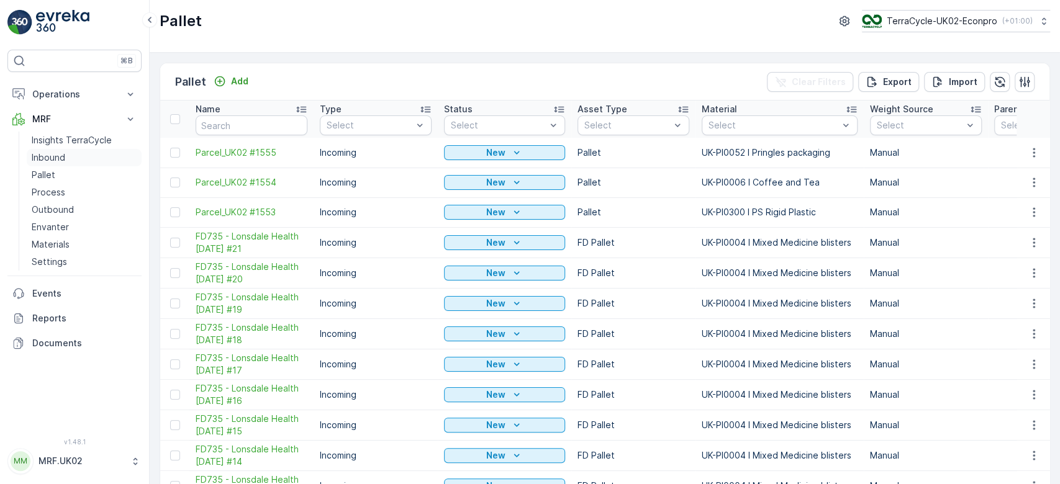
click at [54, 155] on p "Inbound" at bounding box center [49, 158] width 34 height 12
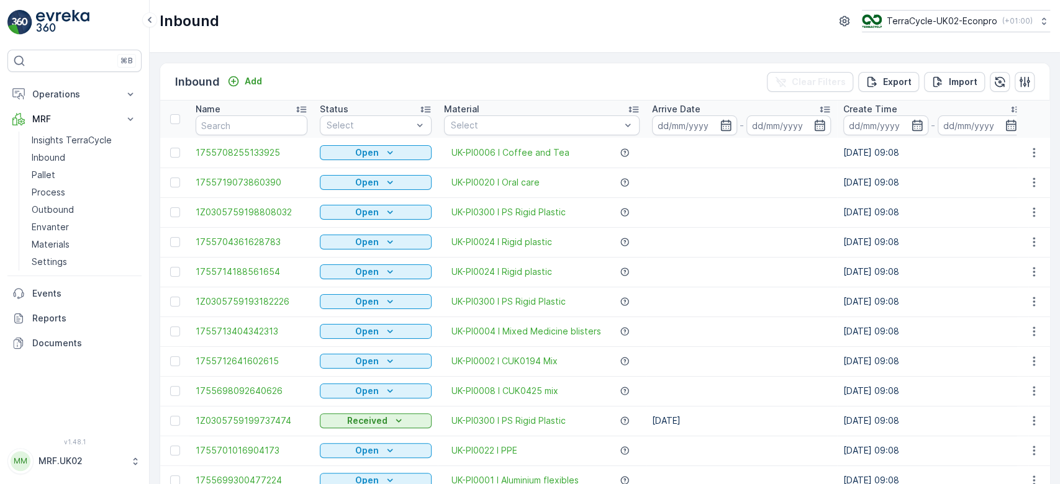
click at [213, 124] on input "text" at bounding box center [252, 125] width 112 height 20
